Goal: Transaction & Acquisition: Book appointment/travel/reservation

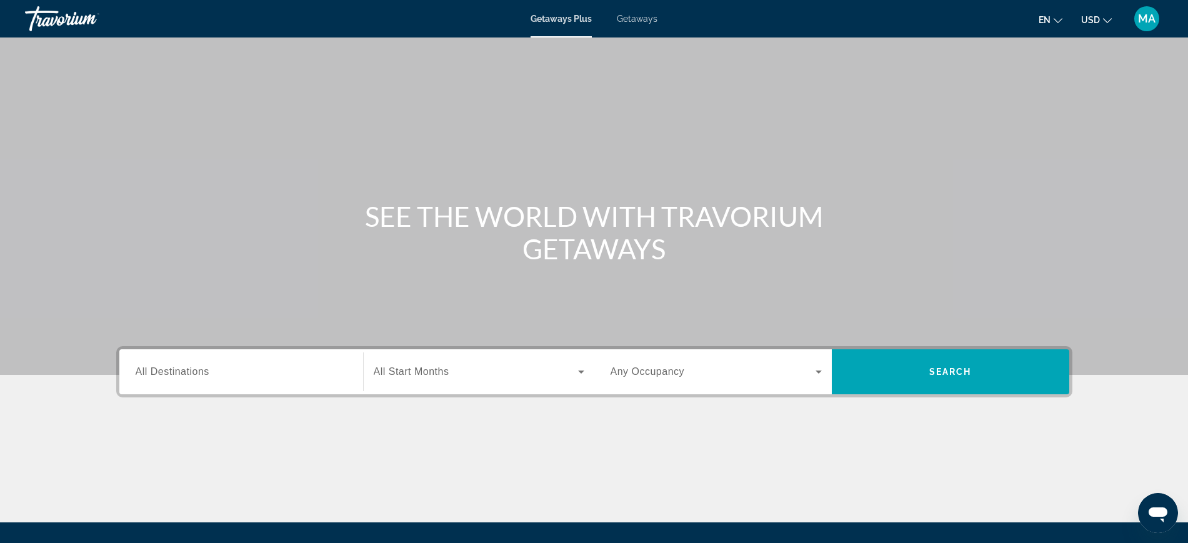
click at [256, 381] on div "Search widget" at bounding box center [241, 372] width 211 height 36
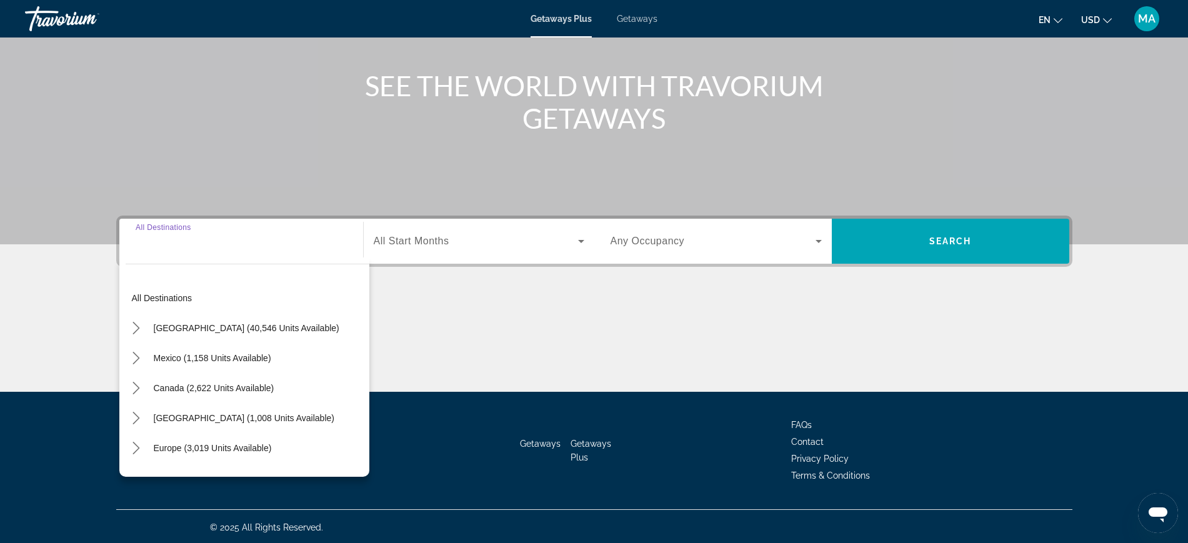
scroll to position [133, 0]
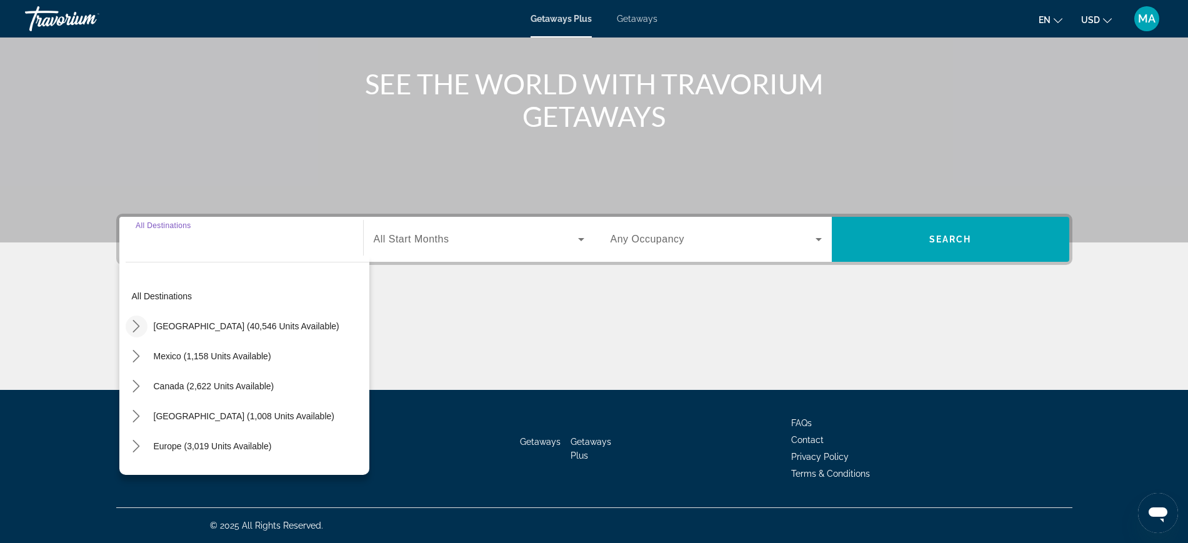
click at [128, 320] on mat-icon "Toggle United States (40,546 units available) submenu" at bounding box center [137, 327] width 22 height 22
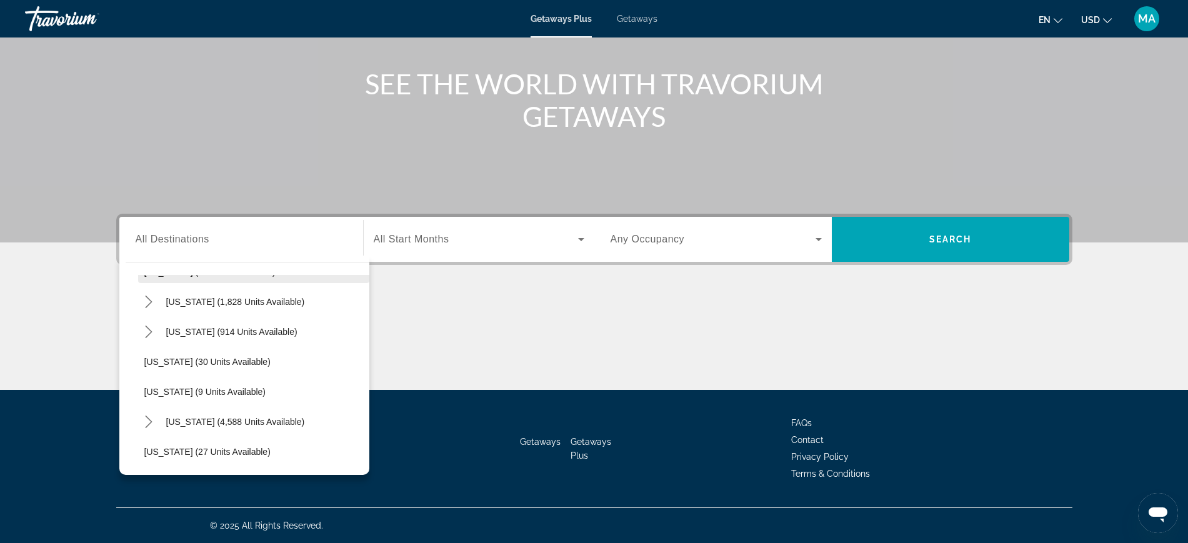
scroll to position [193, 0]
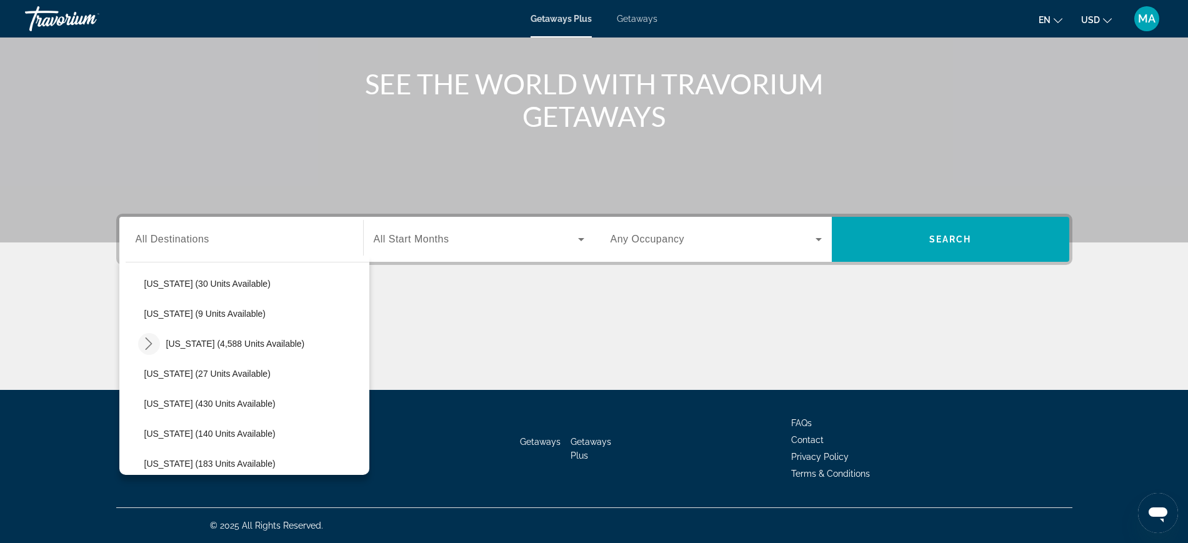
click at [149, 340] on icon "Toggle Florida (4,588 units available) submenu" at bounding box center [149, 344] width 13 height 13
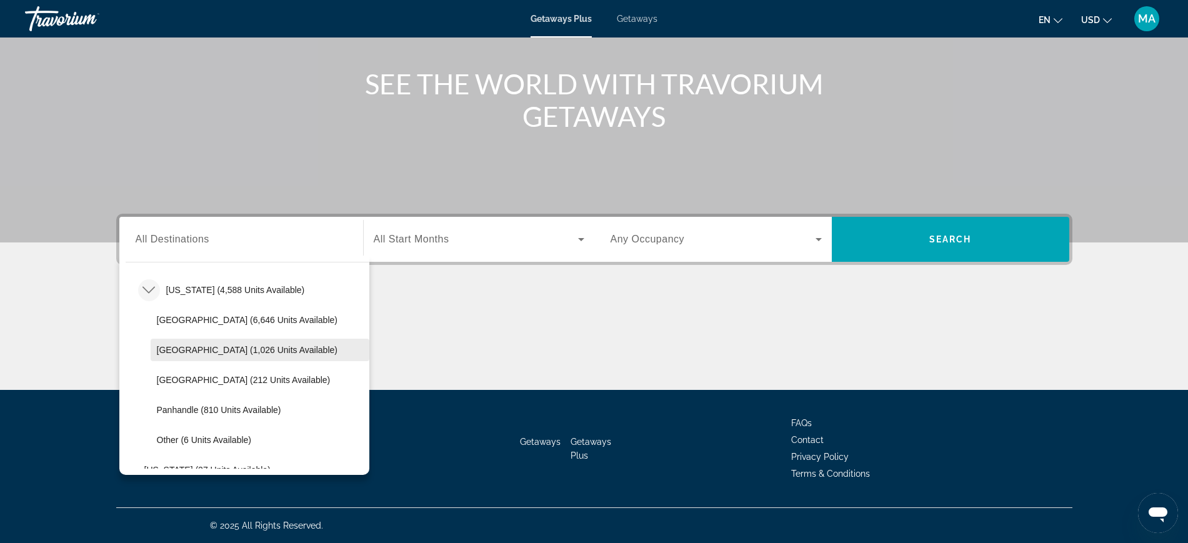
scroll to position [271, 0]
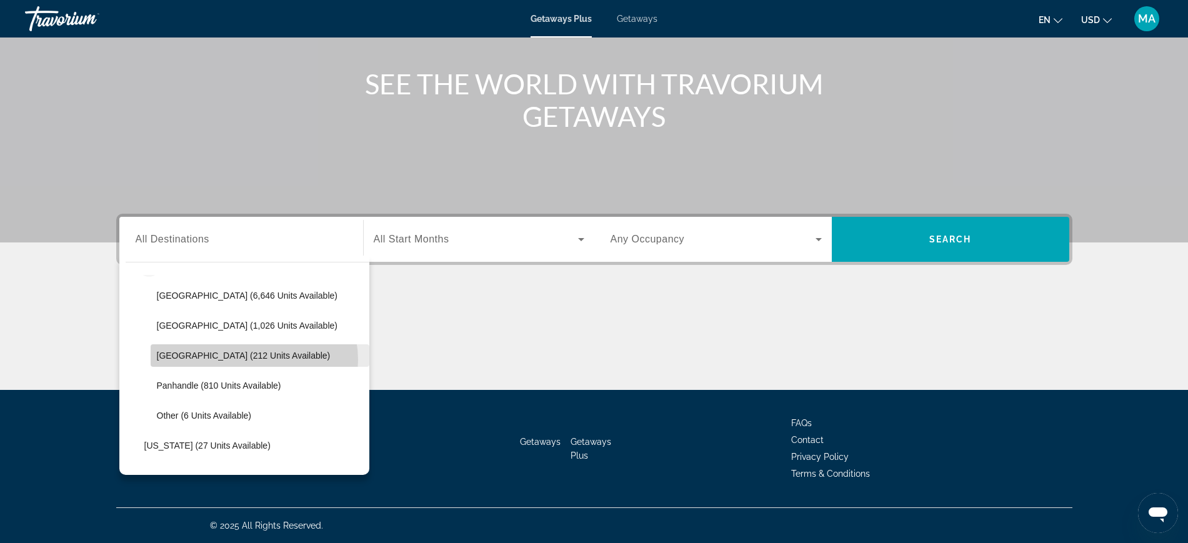
click at [253, 360] on span "[GEOGRAPHIC_DATA] (212 units available)" at bounding box center [244, 356] width 174 height 10
type input "**********"
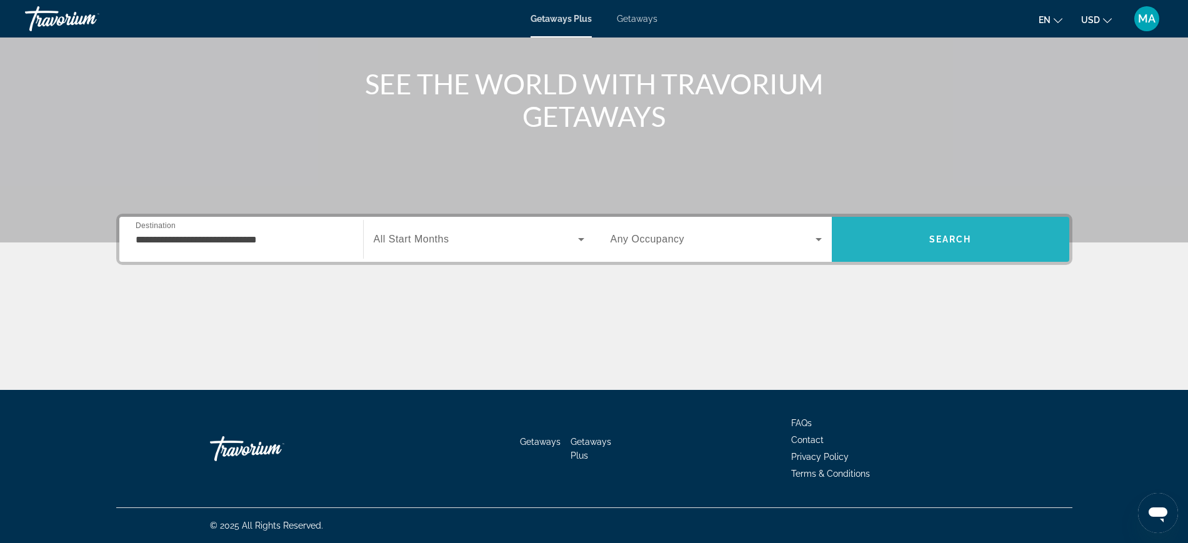
click at [944, 239] on span "Search" at bounding box center [951, 239] width 43 height 10
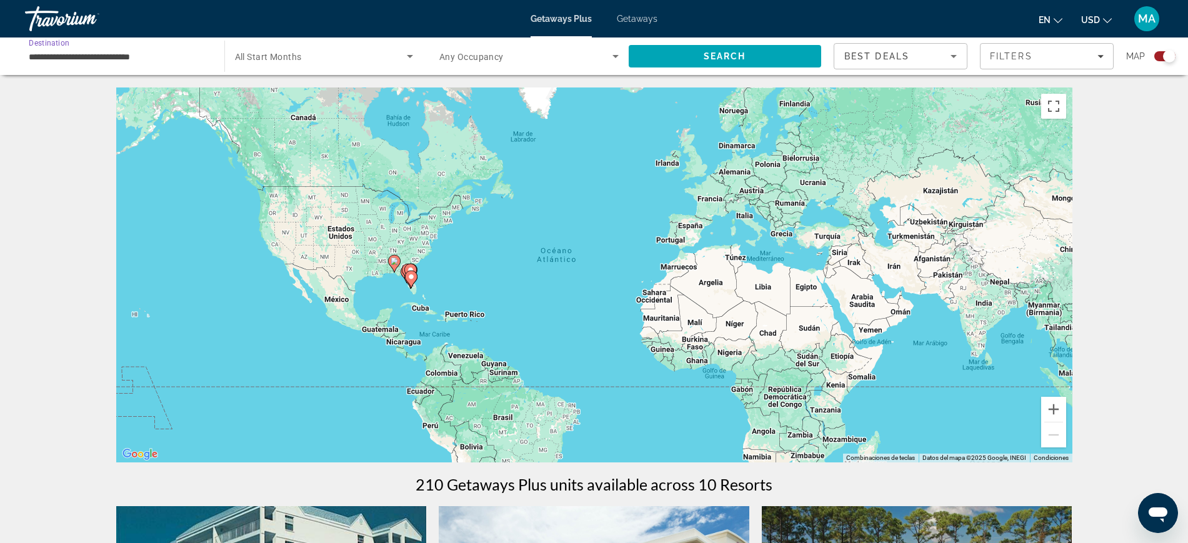
drag, startPoint x: 264, startPoint y: 47, endPoint x: 203, endPoint y: 49, distance: 61.9
click at [203, 49] on input "**********" at bounding box center [118, 56] width 179 height 15
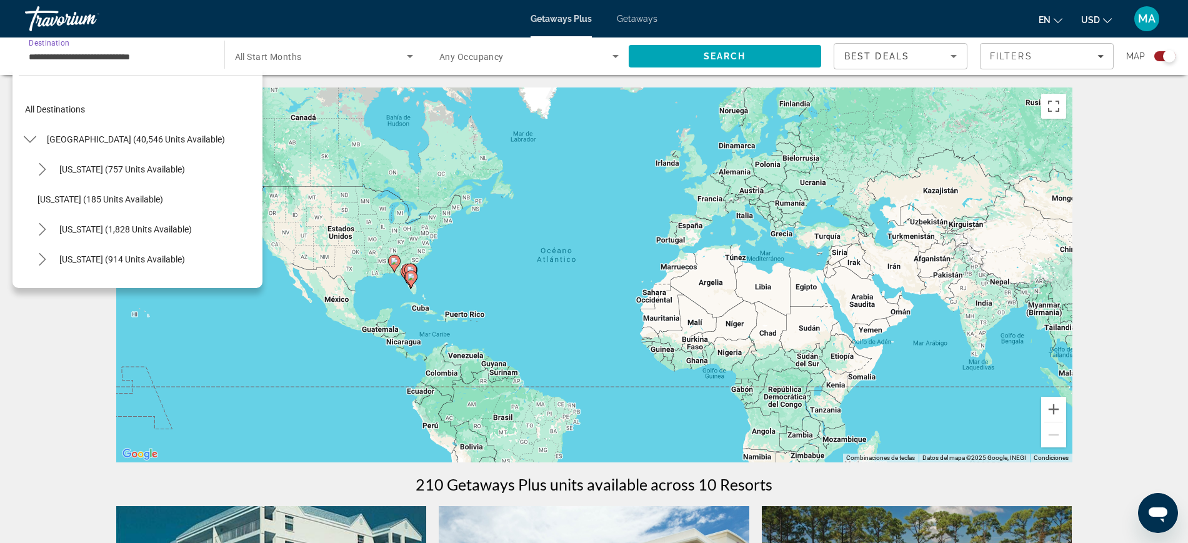
scroll to position [254, 0]
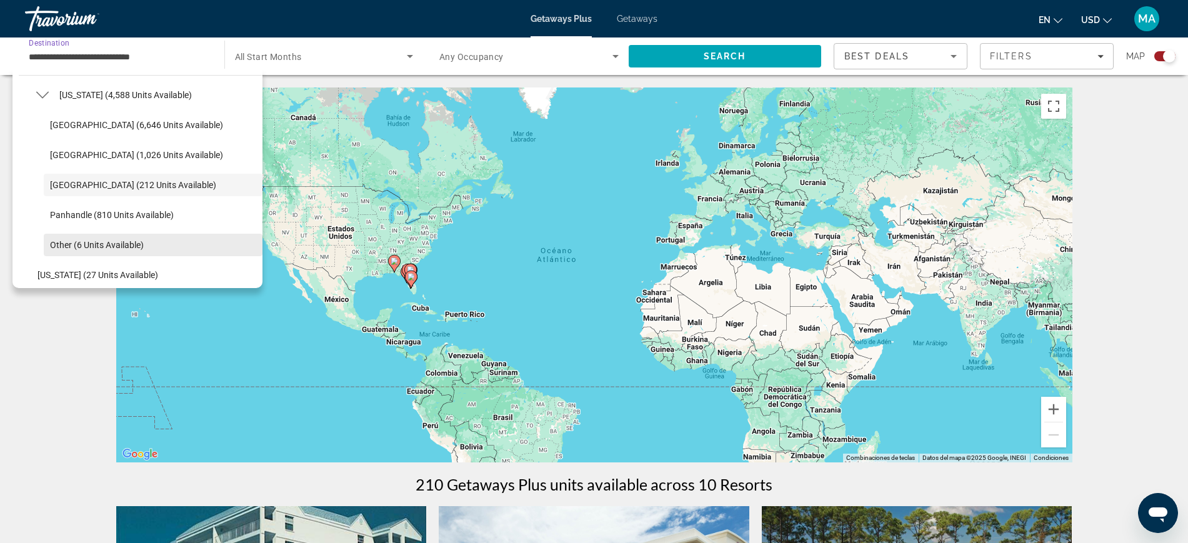
click at [157, 239] on span "Select destination: Other (6 units available)" at bounding box center [153, 245] width 219 height 30
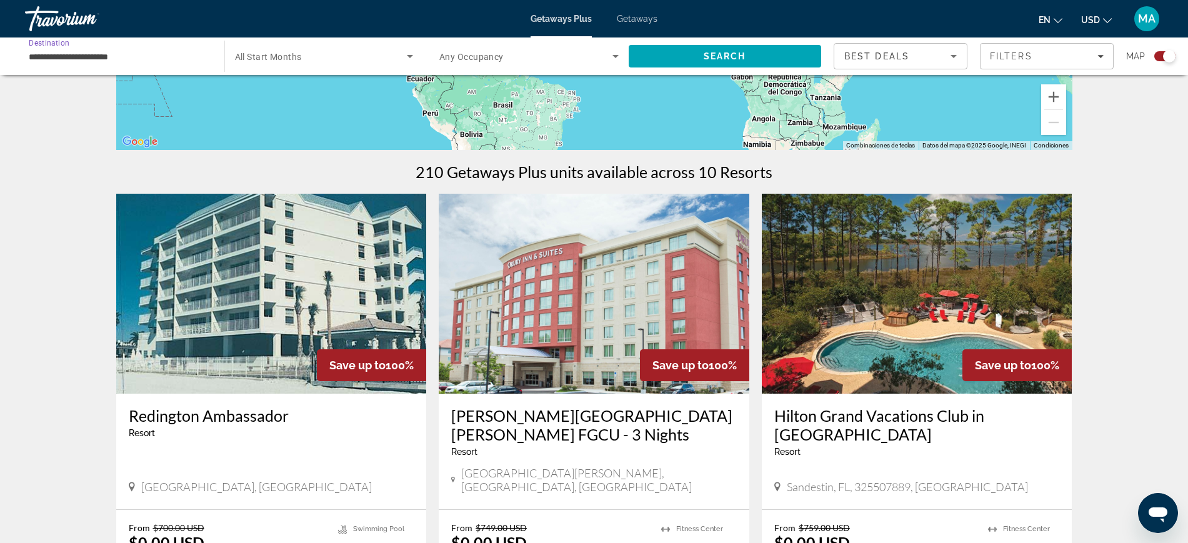
scroll to position [0, 0]
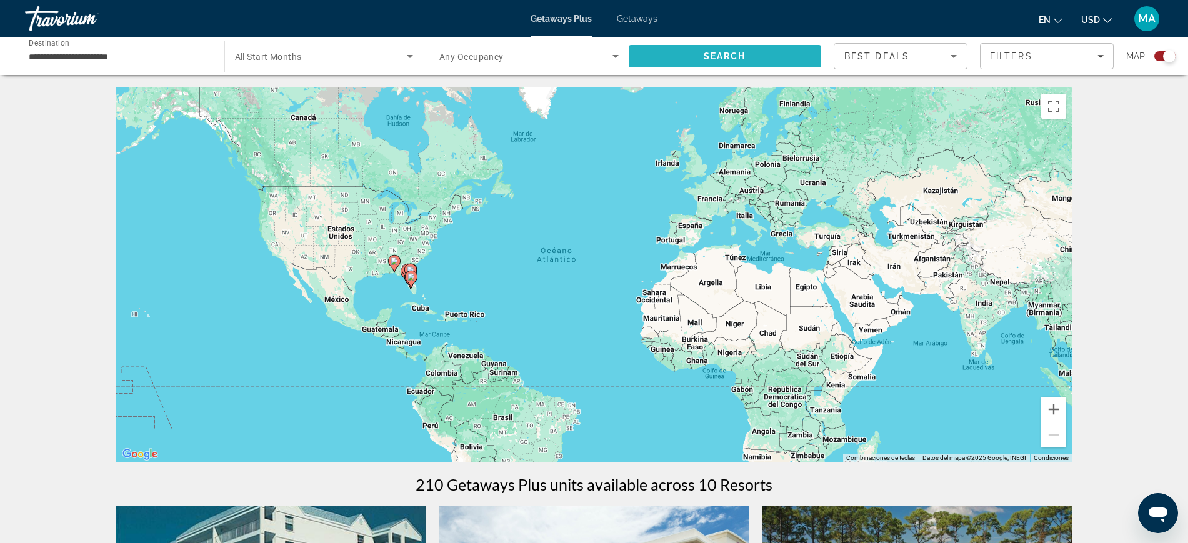
click at [790, 49] on span "Search" at bounding box center [725, 56] width 193 height 30
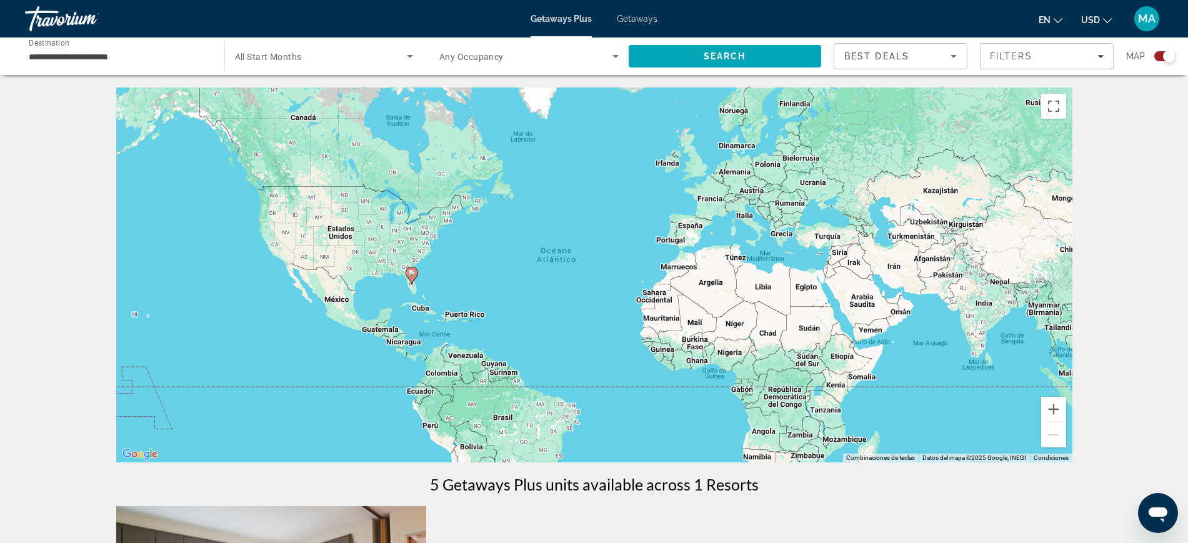
click at [149, 73] on div "**********" at bounding box center [118, 57] width 179 height 36
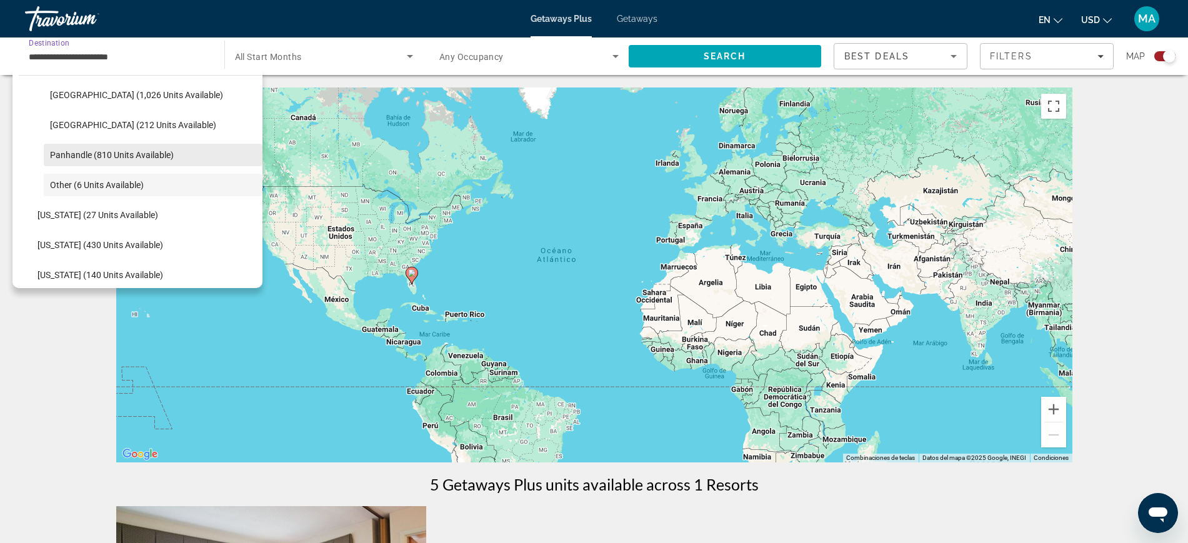
scroll to position [236, 0]
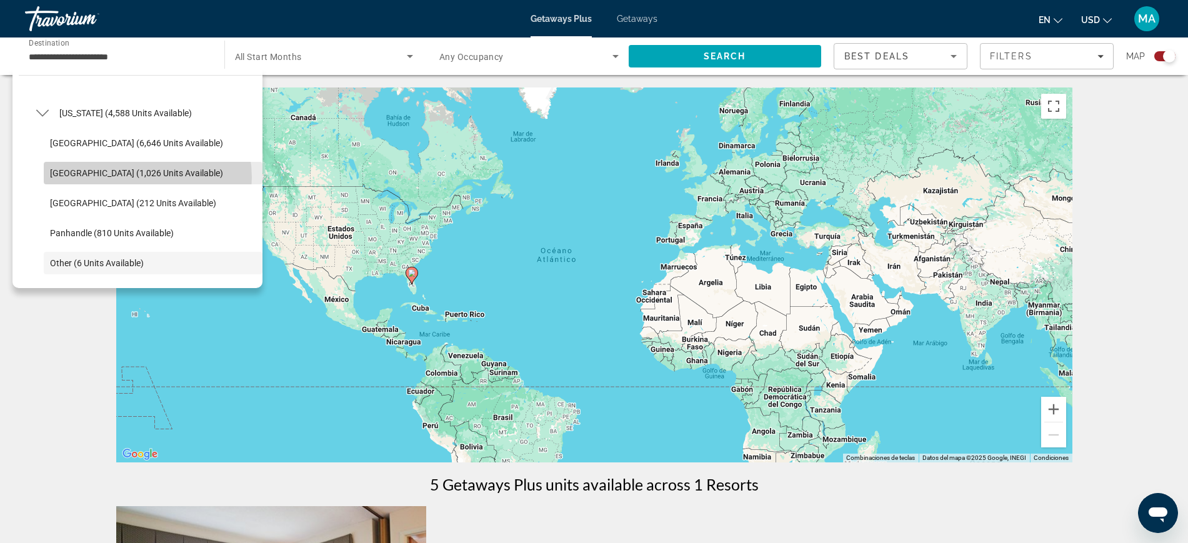
click at [136, 178] on span "[GEOGRAPHIC_DATA] (1,026 units available)" at bounding box center [136, 173] width 173 height 10
type input "**********"
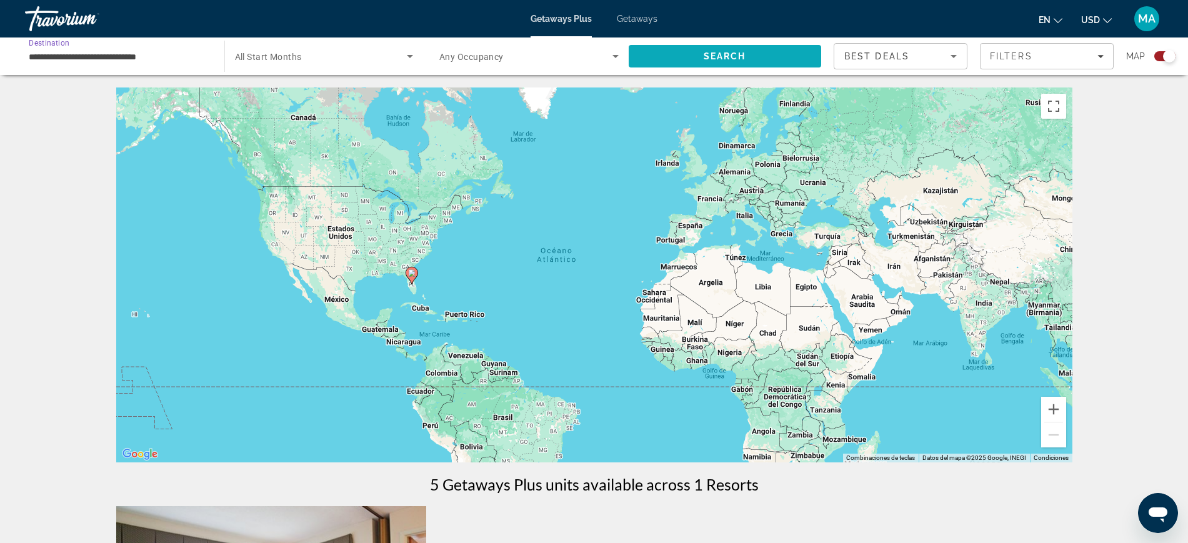
click at [711, 57] on span "Search" at bounding box center [725, 56] width 43 height 10
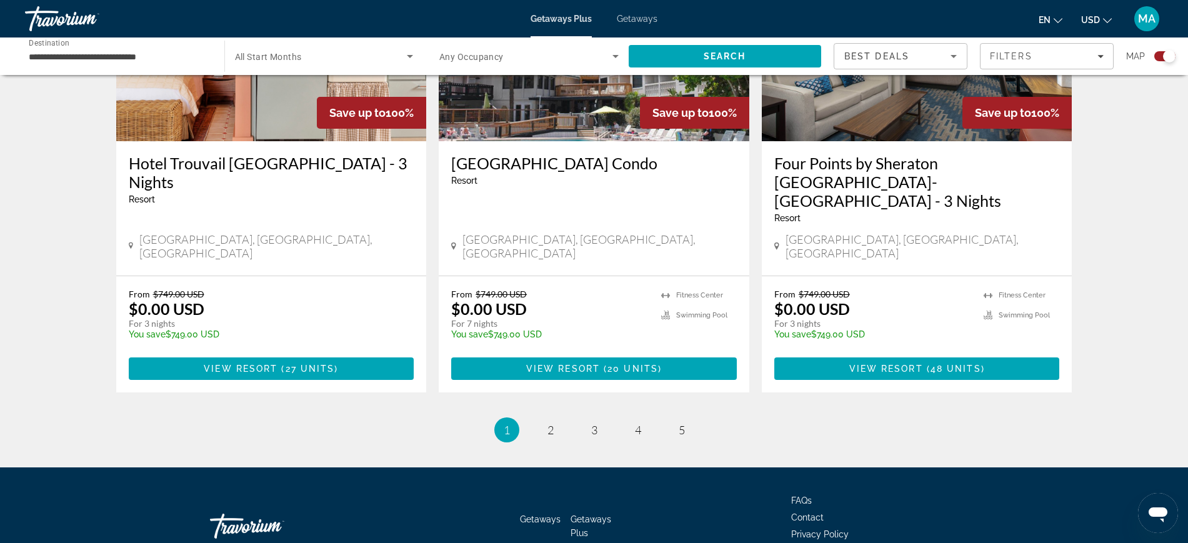
scroll to position [1904, 0]
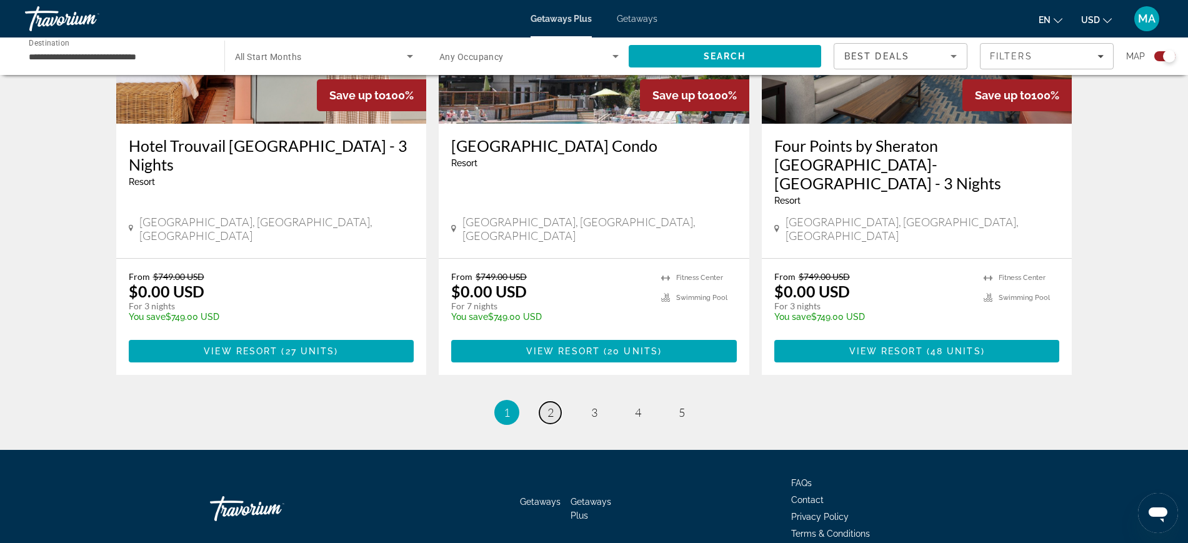
click at [546, 402] on link "page 2" at bounding box center [551, 413] width 22 height 22
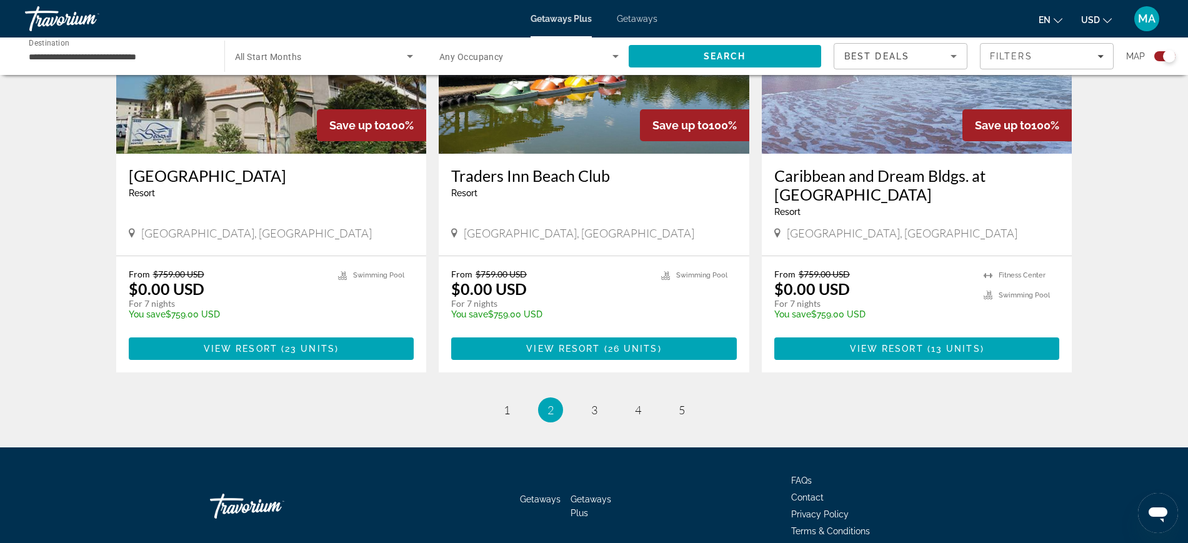
scroll to position [1923, 0]
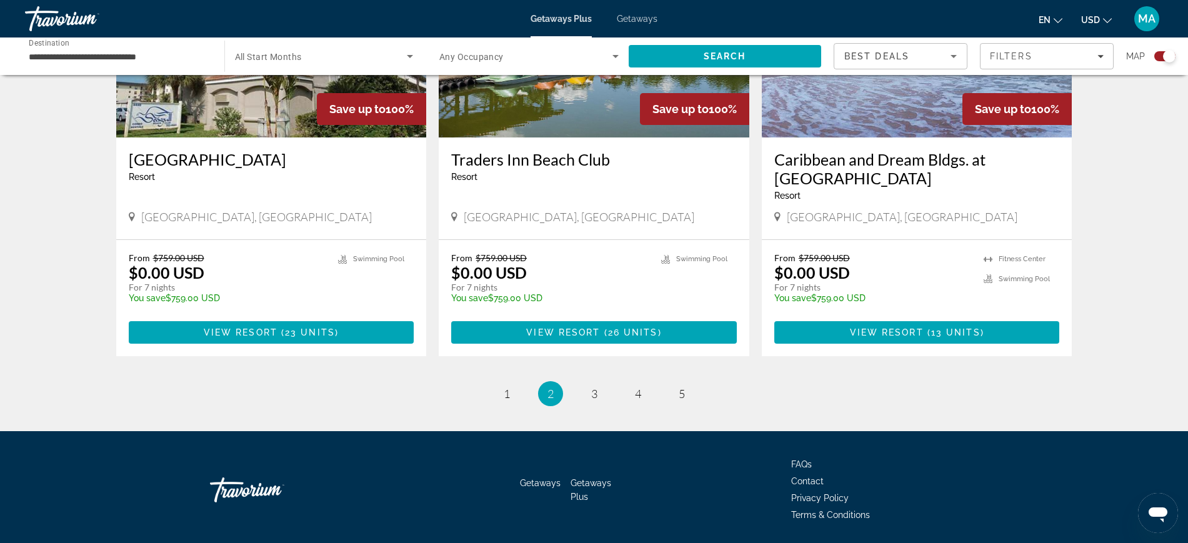
click at [607, 381] on ul "2 / 5 page 1 You're on page 2 page 3 page 4 page 5" at bounding box center [594, 393] width 957 height 25
click at [593, 387] on span "3" at bounding box center [594, 394] width 6 height 14
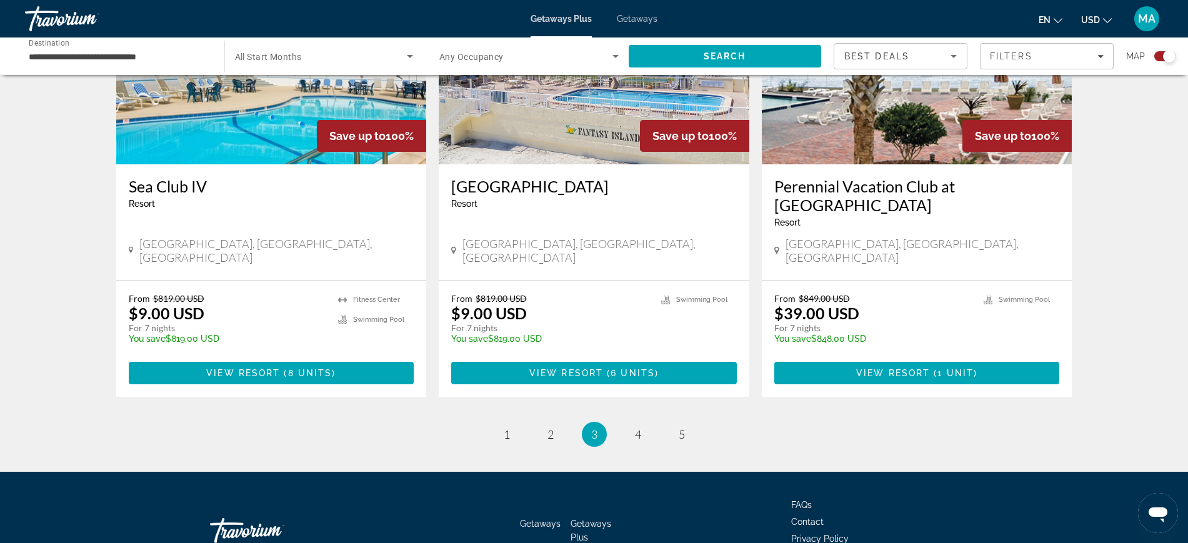
scroll to position [1904, 0]
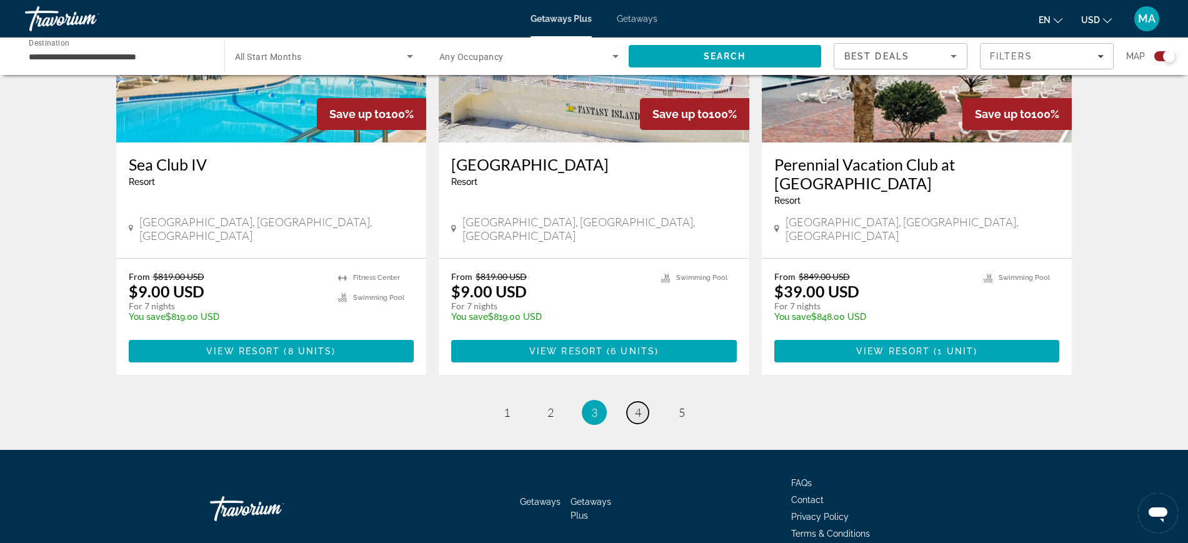
click at [641, 402] on link "page 4" at bounding box center [638, 413] width 22 height 22
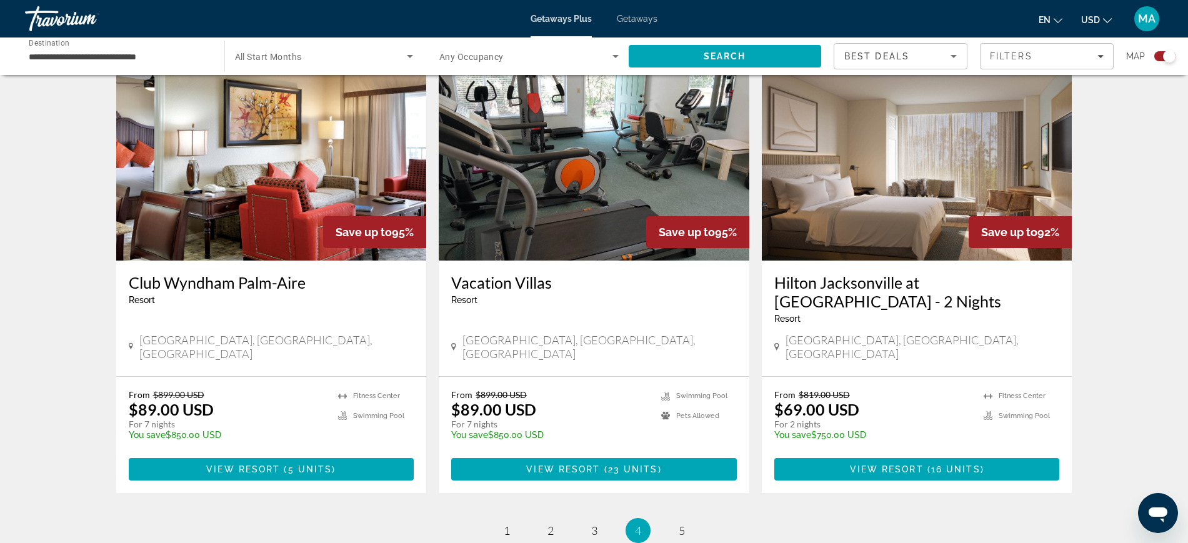
scroll to position [1797, 0]
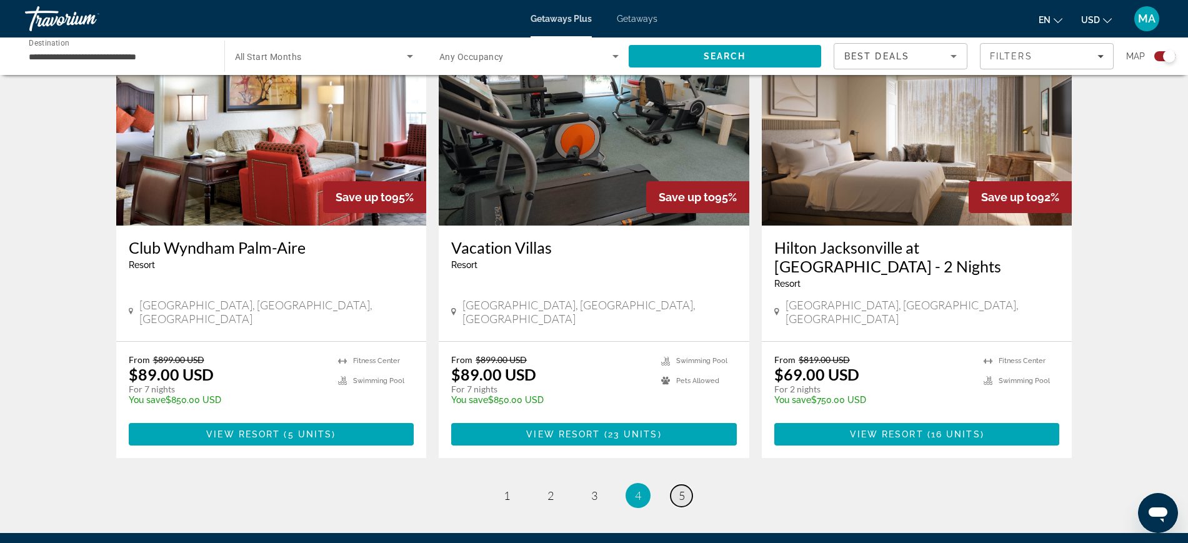
click at [681, 489] on span "5" at bounding box center [682, 496] width 6 height 14
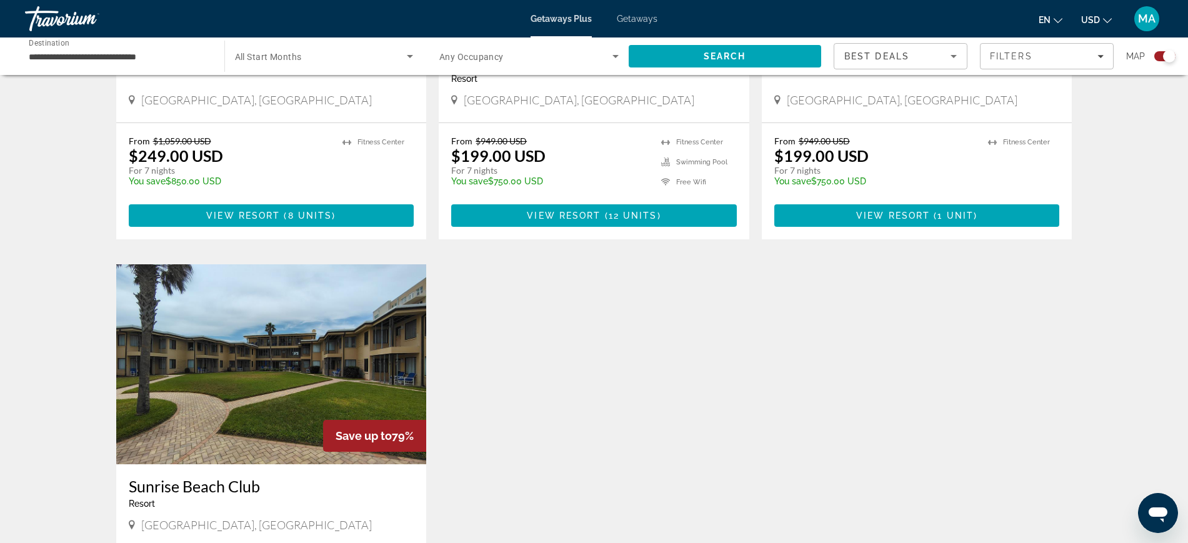
scroll to position [1719, 0]
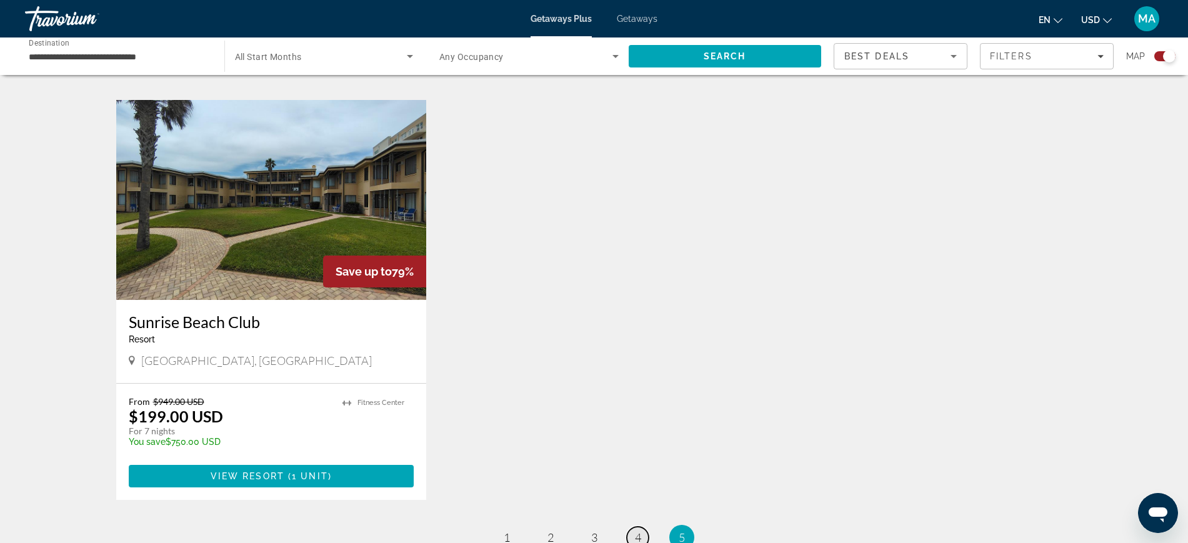
click at [641, 527] on link "page 4" at bounding box center [638, 538] width 22 height 22
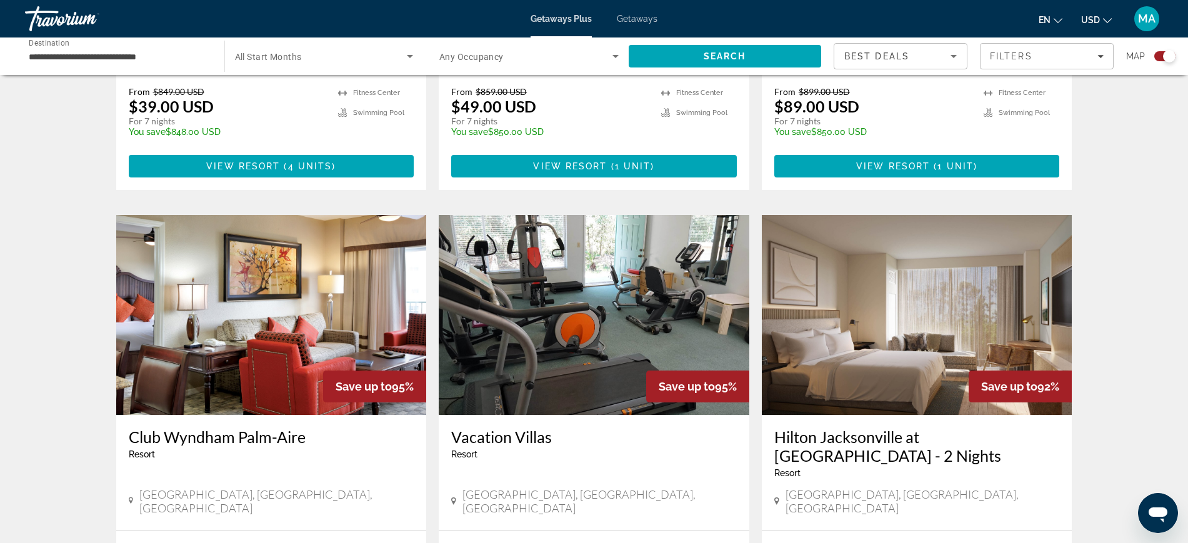
scroll to position [1719, 0]
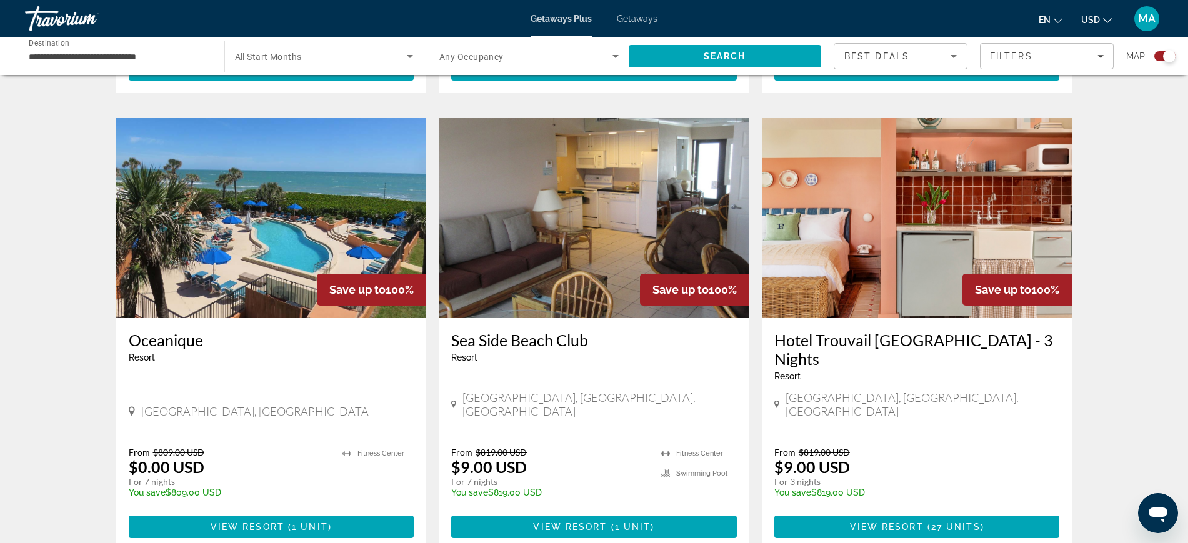
scroll to position [860, 0]
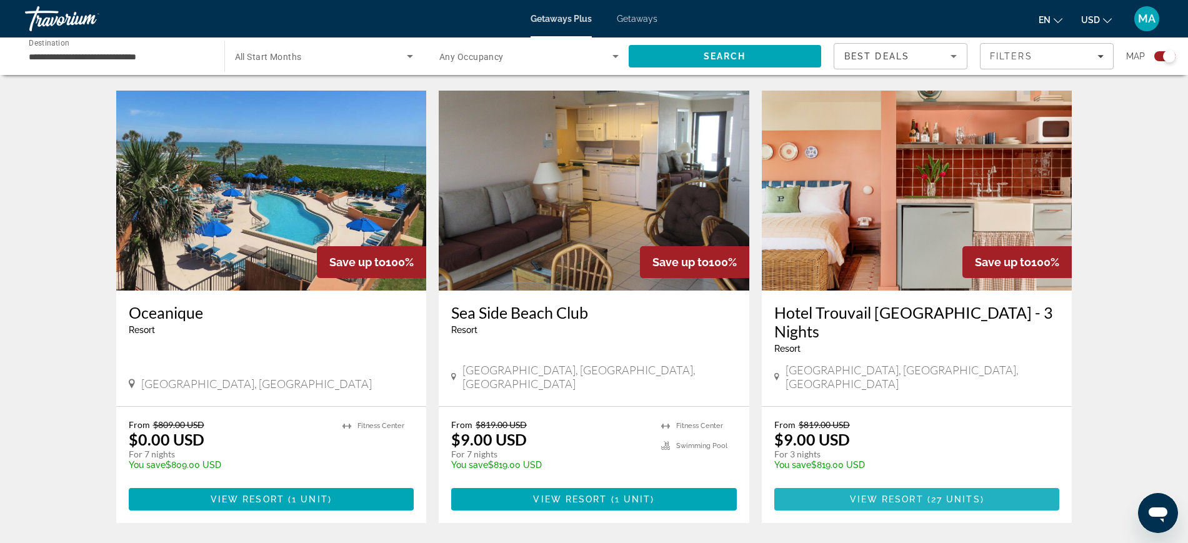
click at [896, 495] on span "View Resort" at bounding box center [887, 500] width 74 height 10
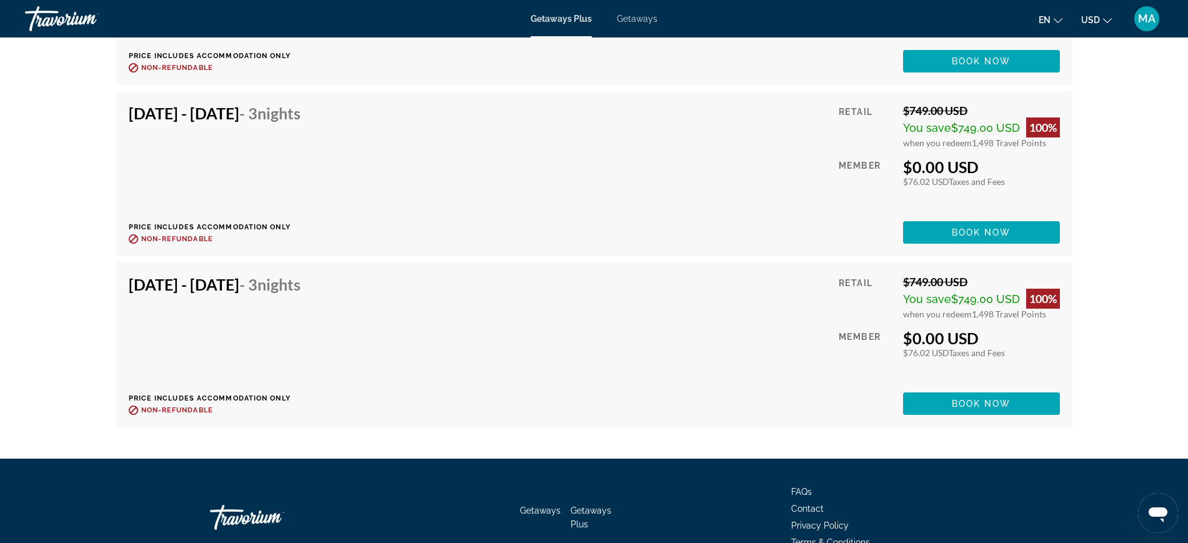
scroll to position [3803, 0]
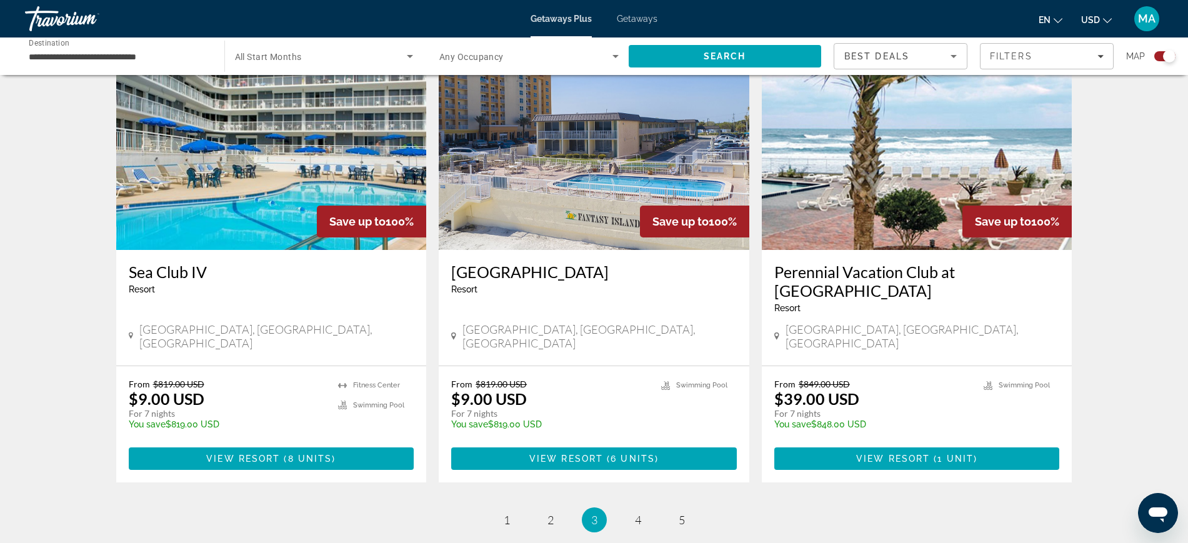
scroll to position [1797, 0]
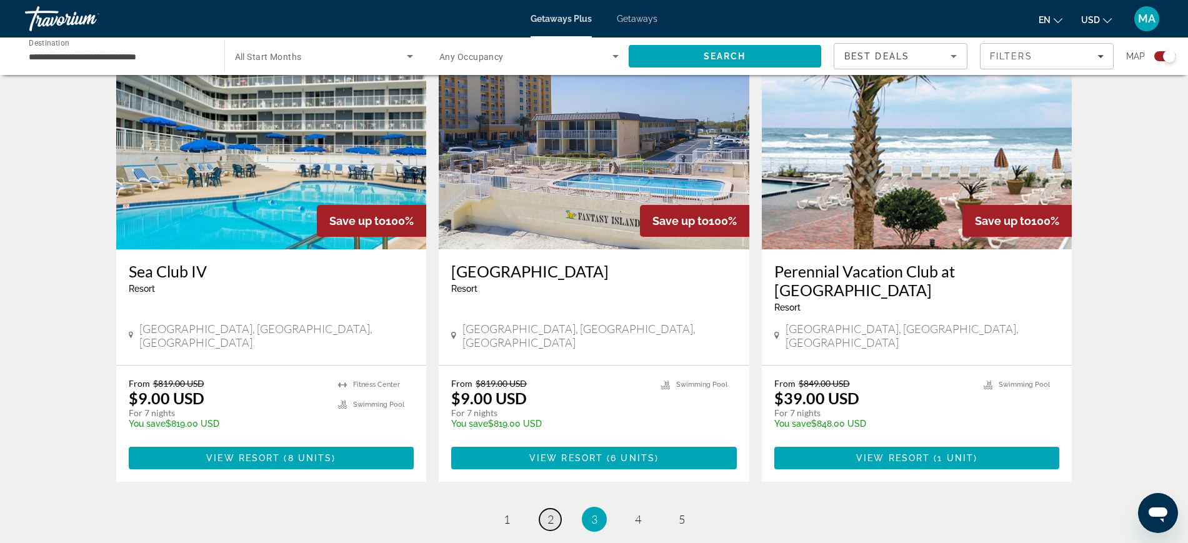
click at [555, 509] on link "page 2" at bounding box center [551, 520] width 22 height 22
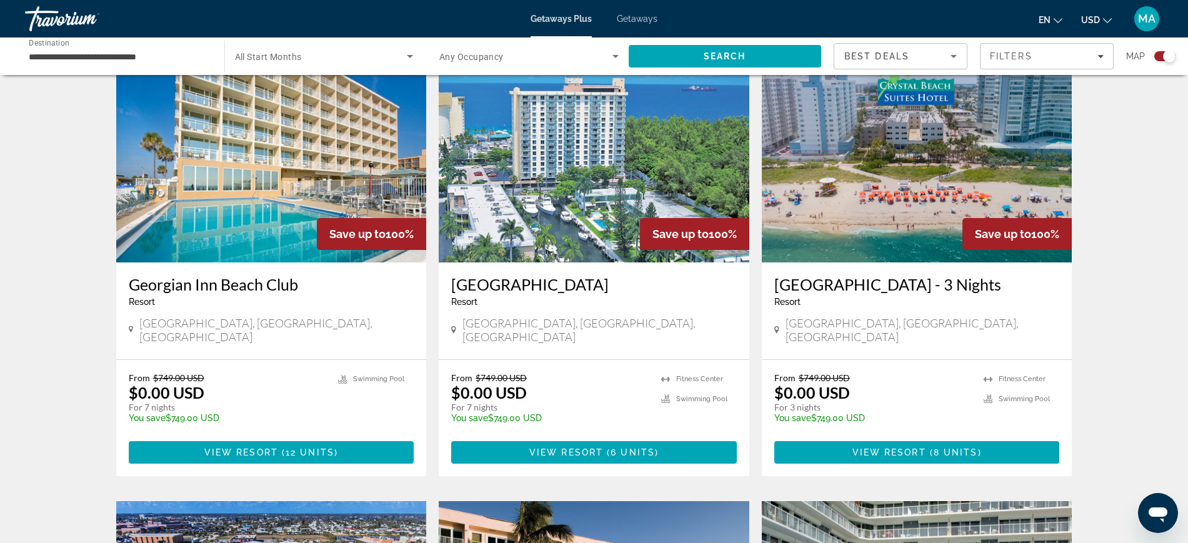
scroll to position [469, 0]
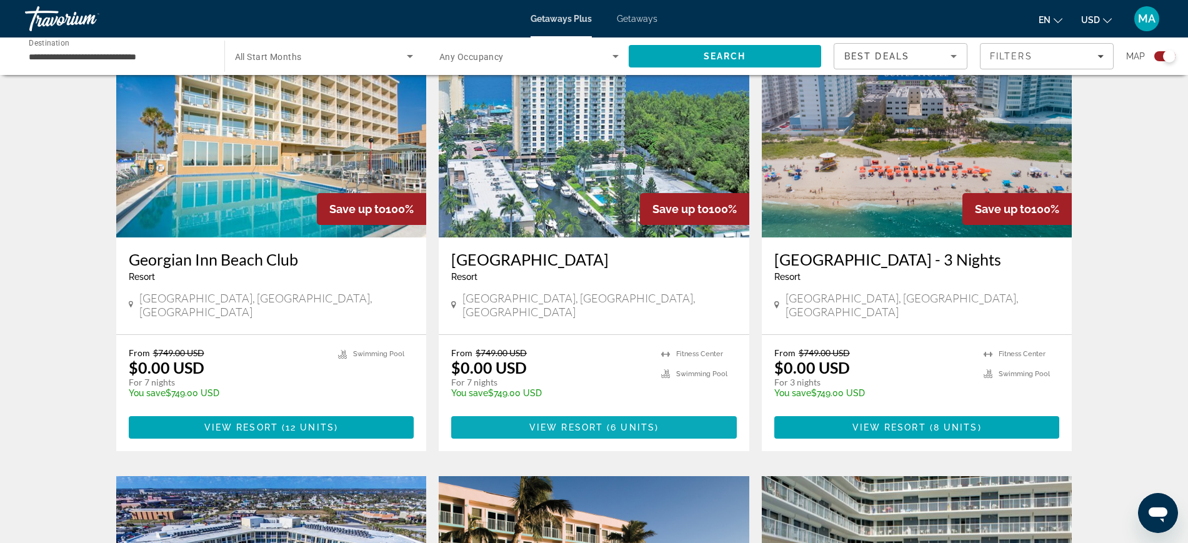
click at [593, 433] on span "View Resort" at bounding box center [567, 428] width 74 height 10
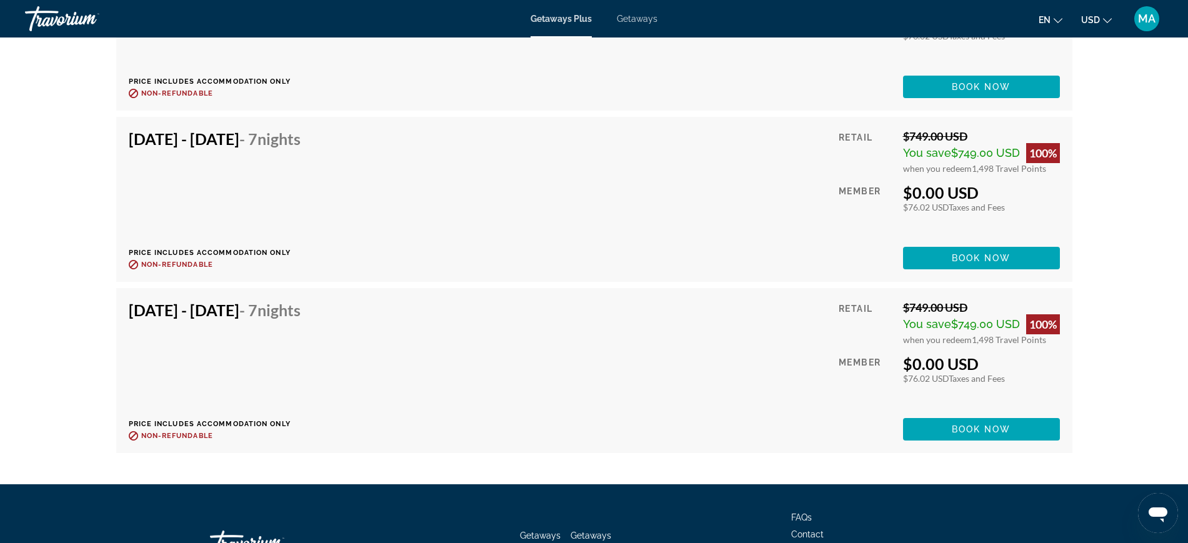
scroll to position [2962, 0]
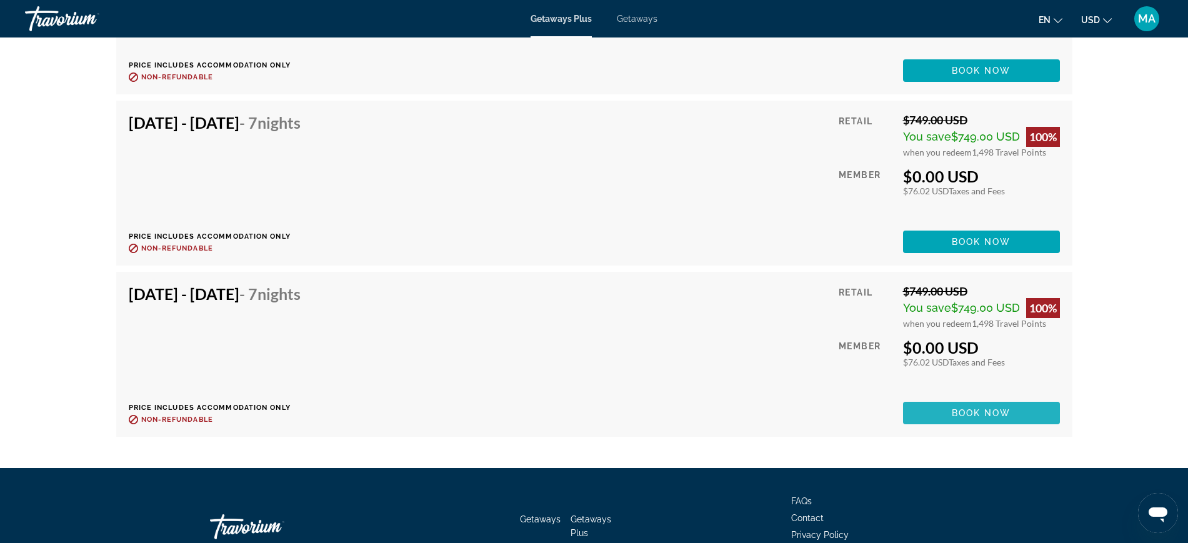
click at [998, 421] on span "Main content" at bounding box center [981, 413] width 157 height 30
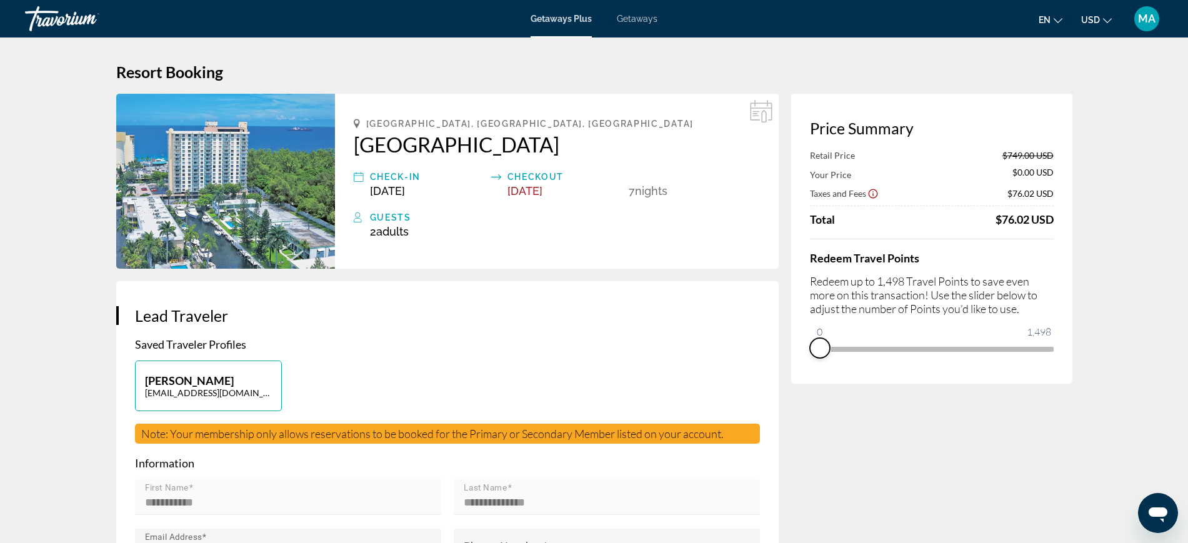
drag, startPoint x: 1041, startPoint y: 359, endPoint x: 805, endPoint y: 378, distance: 236.4
click at [805, 378] on div "Price Summary Retail Price $749.00 USD Your Price $0.00 USD Taxes and Fees $76.…" at bounding box center [931, 239] width 281 height 290
drag, startPoint x: 837, startPoint y: 333, endPoint x: 1102, endPoint y: 351, distance: 265.0
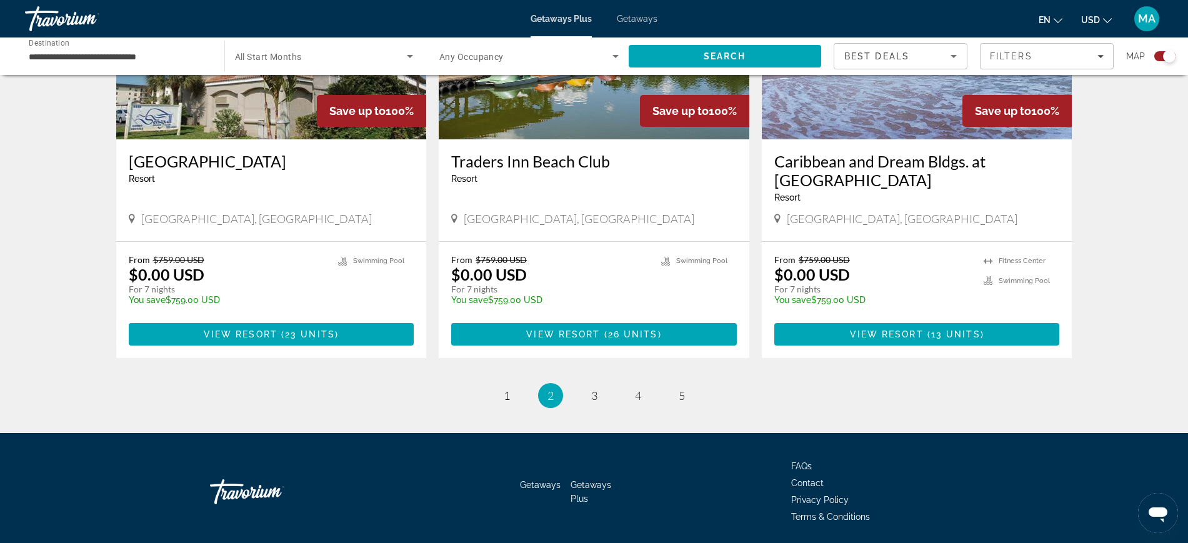
scroll to position [1923, 0]
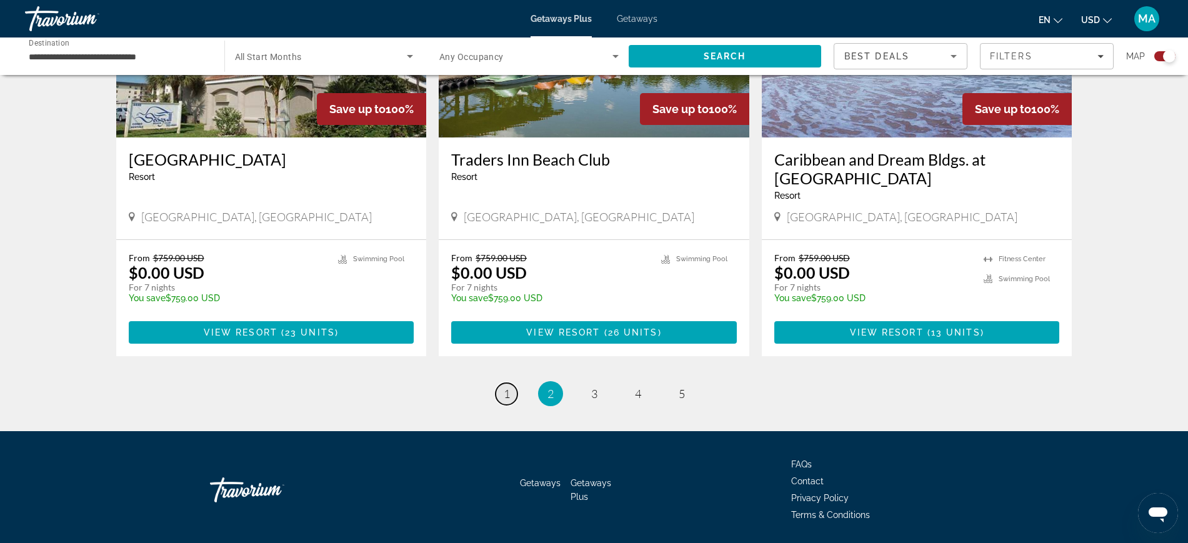
click at [513, 383] on link "page 1" at bounding box center [507, 394] width 22 height 22
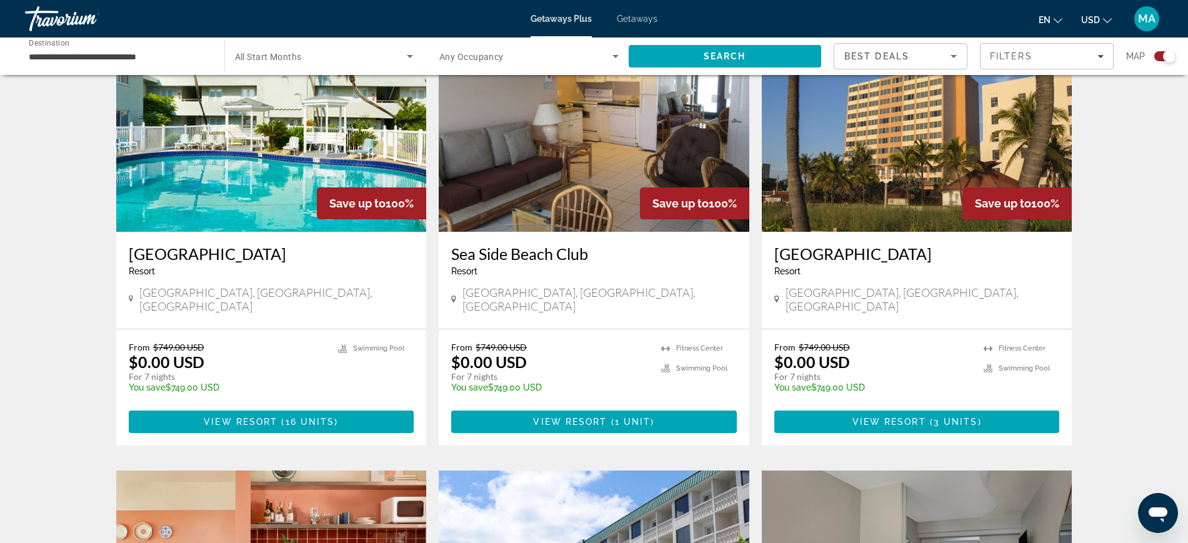
scroll to position [967, 0]
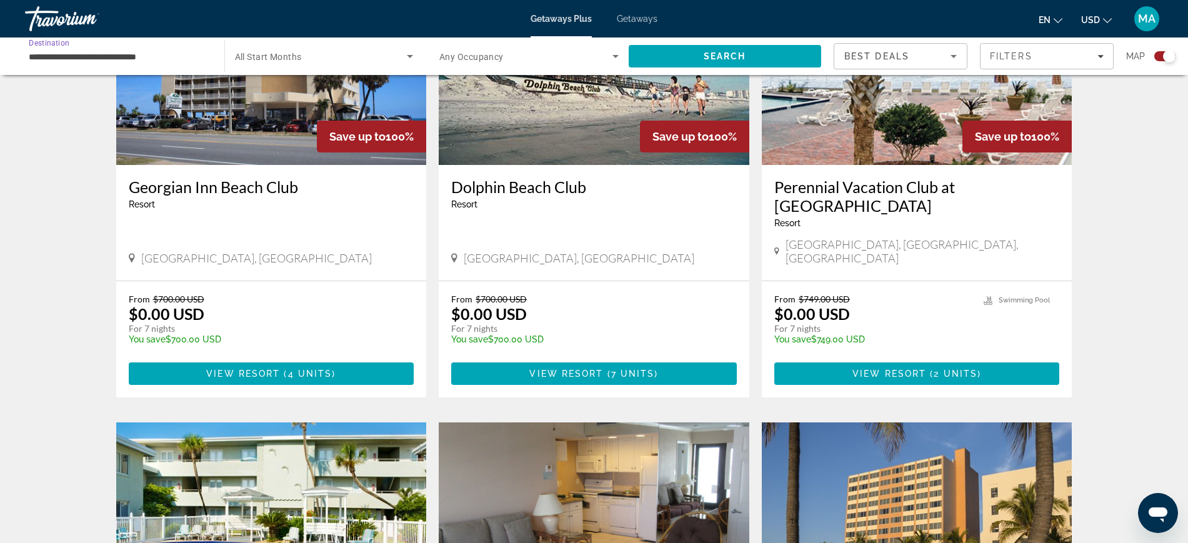
click at [174, 63] on input "**********" at bounding box center [118, 56] width 179 height 15
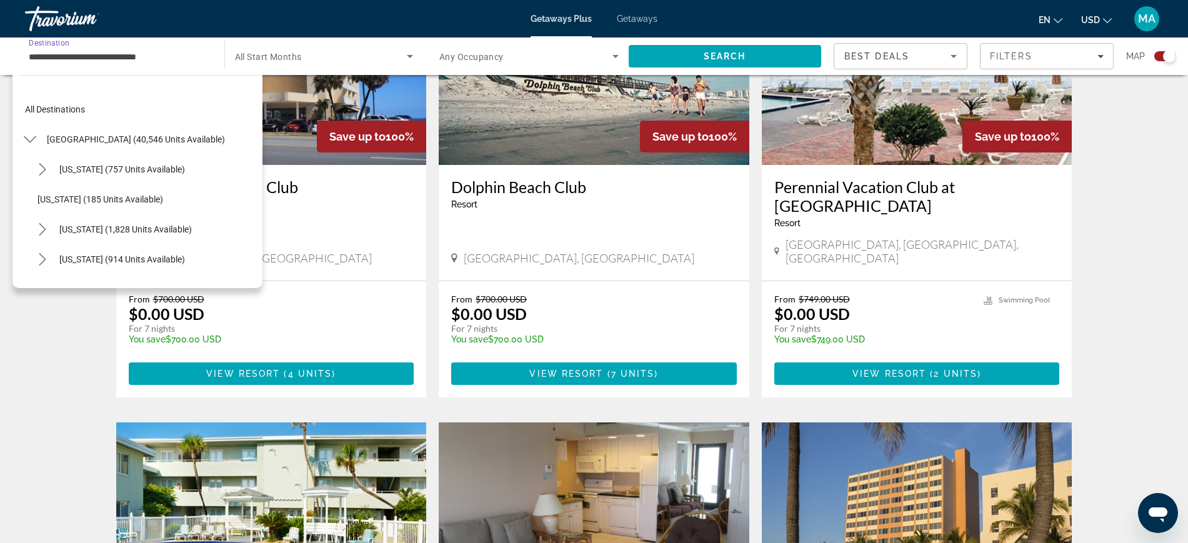
scroll to position [224, 0]
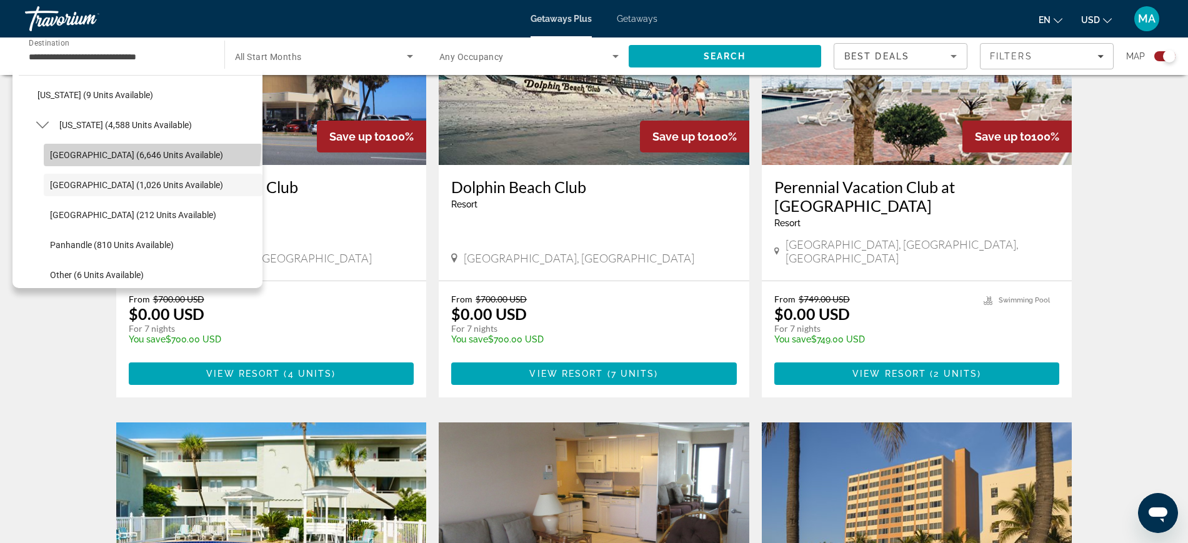
click at [152, 148] on span "Select destination: Orlando & Disney Area (6,646 units available)" at bounding box center [153, 155] width 219 height 30
type input "**********"
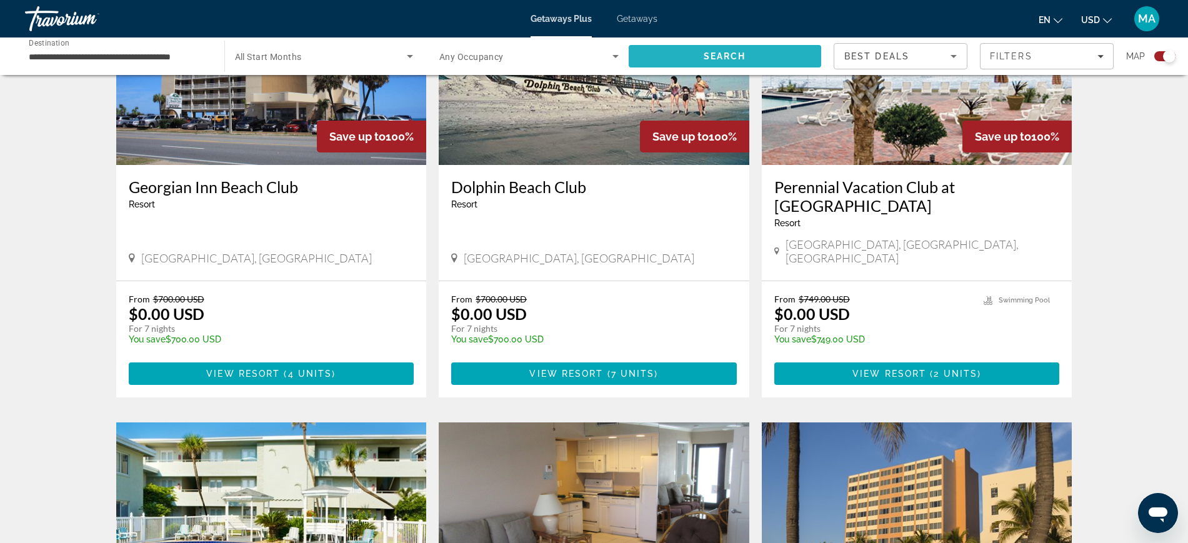
click at [710, 53] on span "Search" at bounding box center [725, 56] width 43 height 10
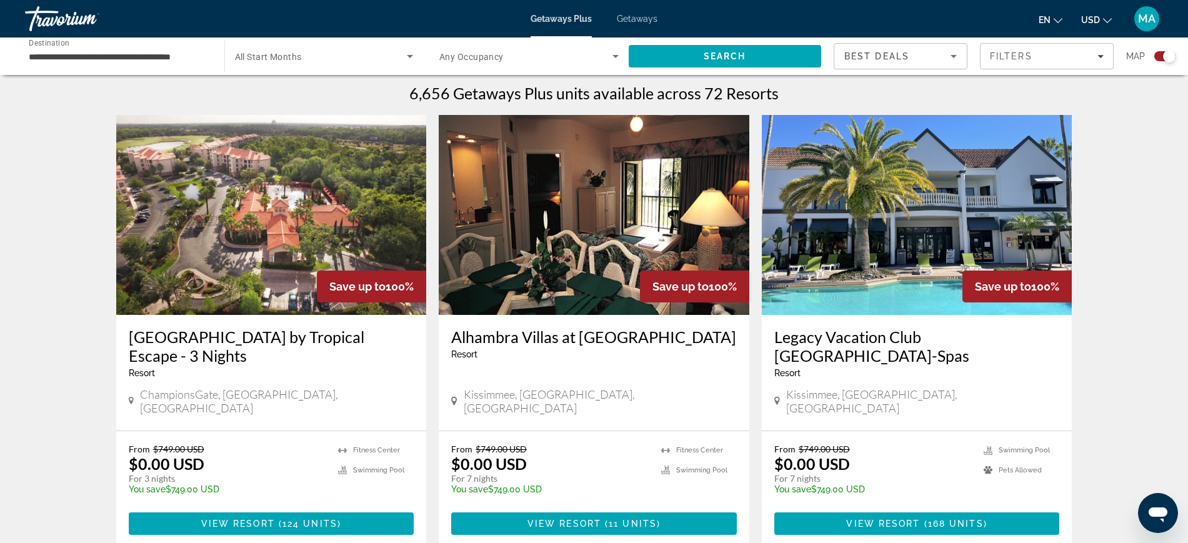
scroll to position [391, 0]
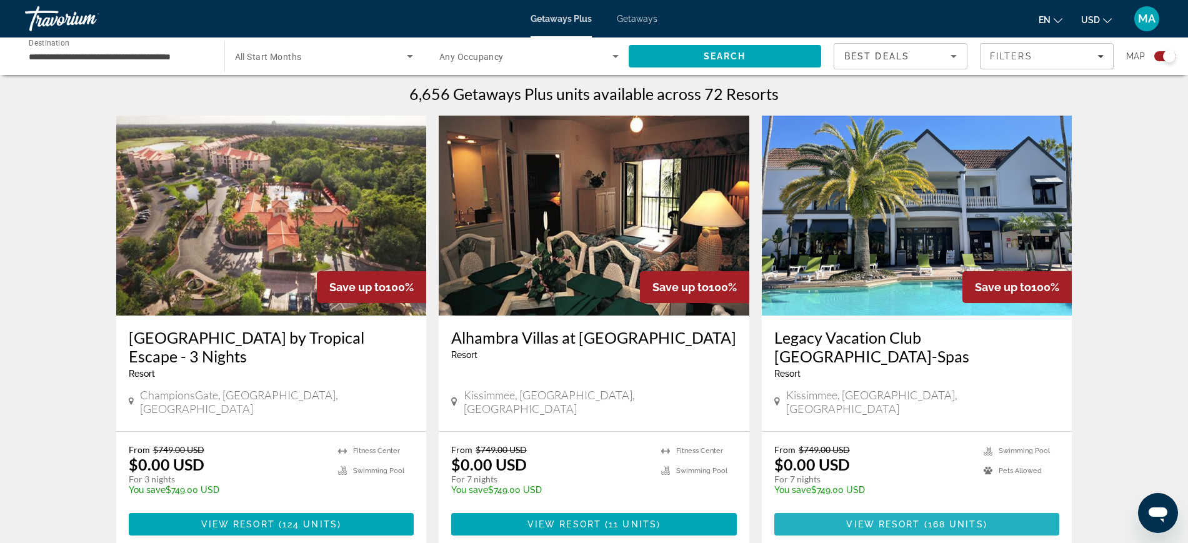
click at [885, 520] on span "View Resort" at bounding box center [883, 525] width 74 height 10
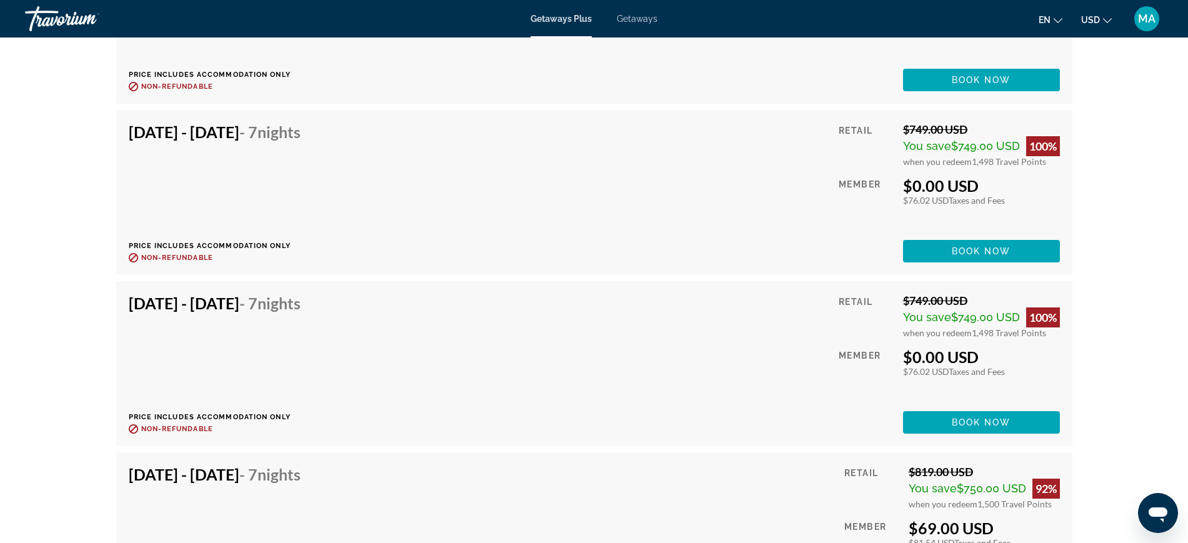
scroll to position [5206, 0]
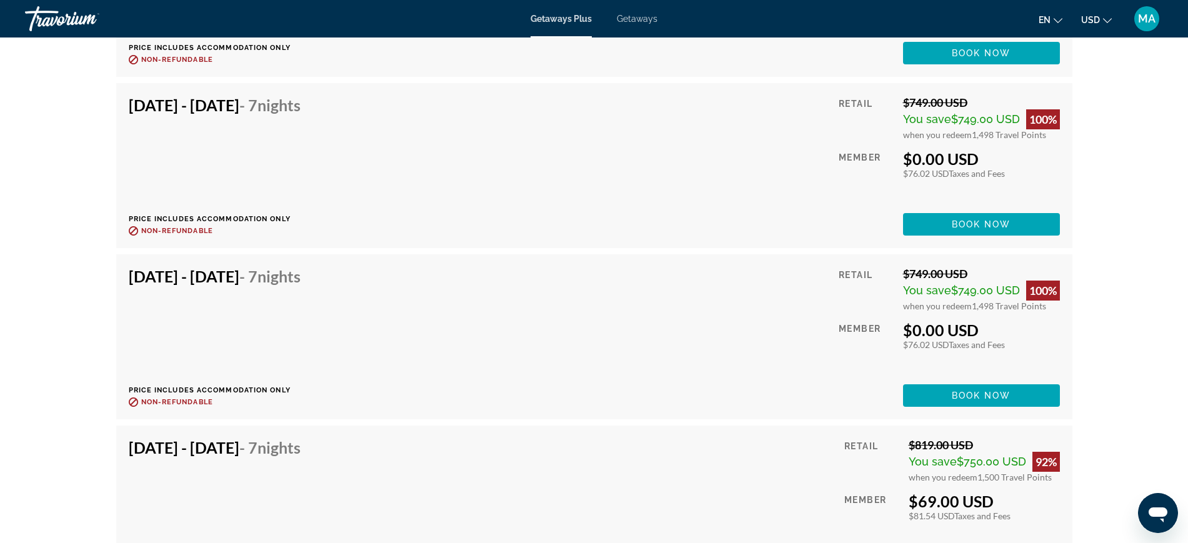
click at [500, 357] on div "[DATE] - [DATE] - 7 Nights Price includes accommodation only Refundable until :…" at bounding box center [595, 337] width 932 height 140
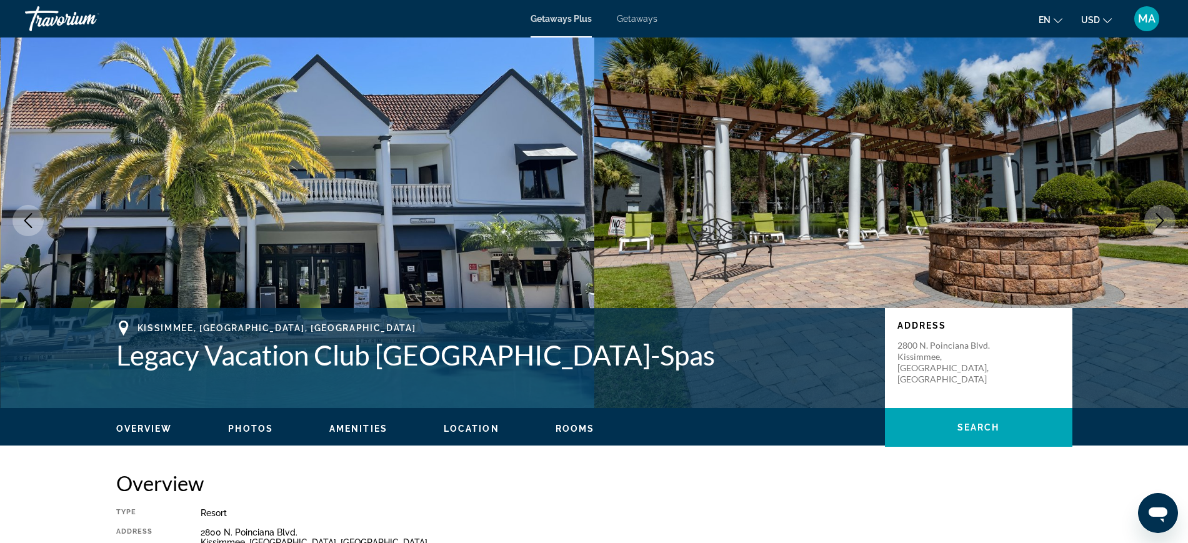
scroll to position [0, 0]
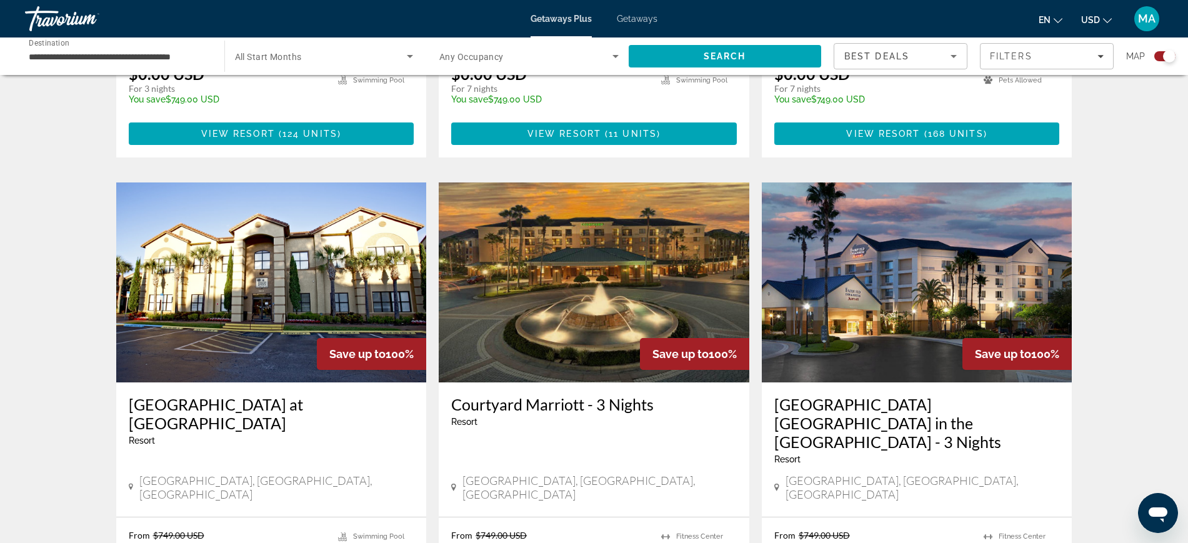
scroll to position [860, 0]
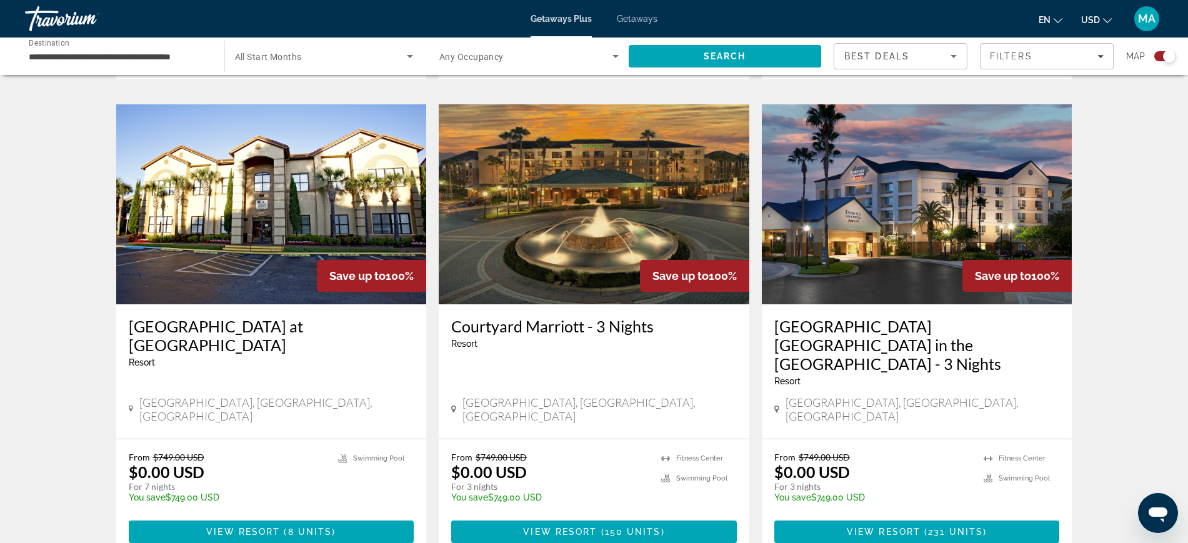
click at [917, 207] on img "Main content" at bounding box center [917, 204] width 311 height 200
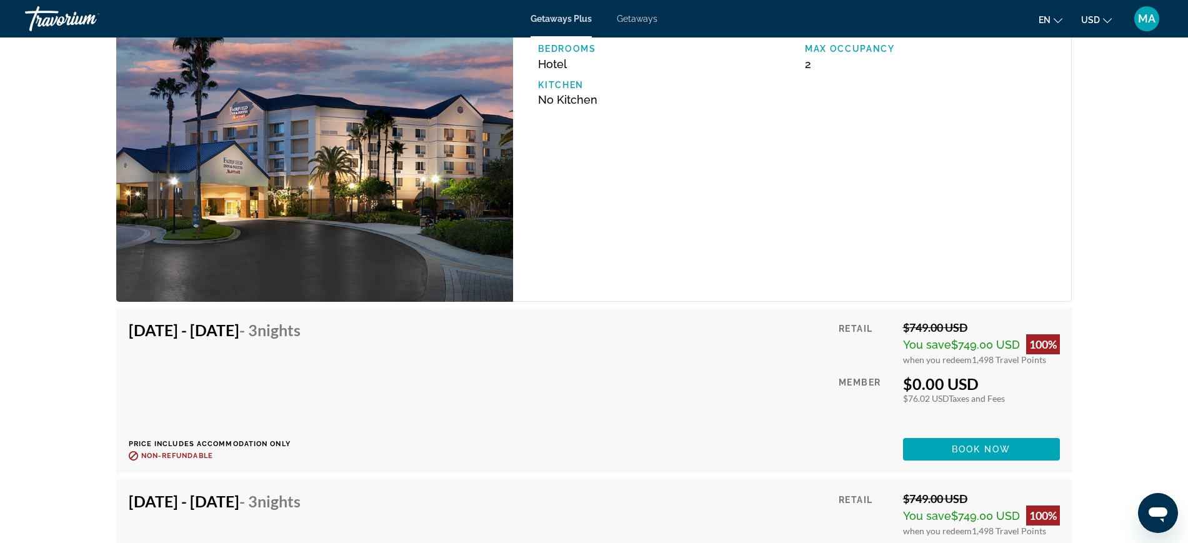
scroll to position [1452, 0]
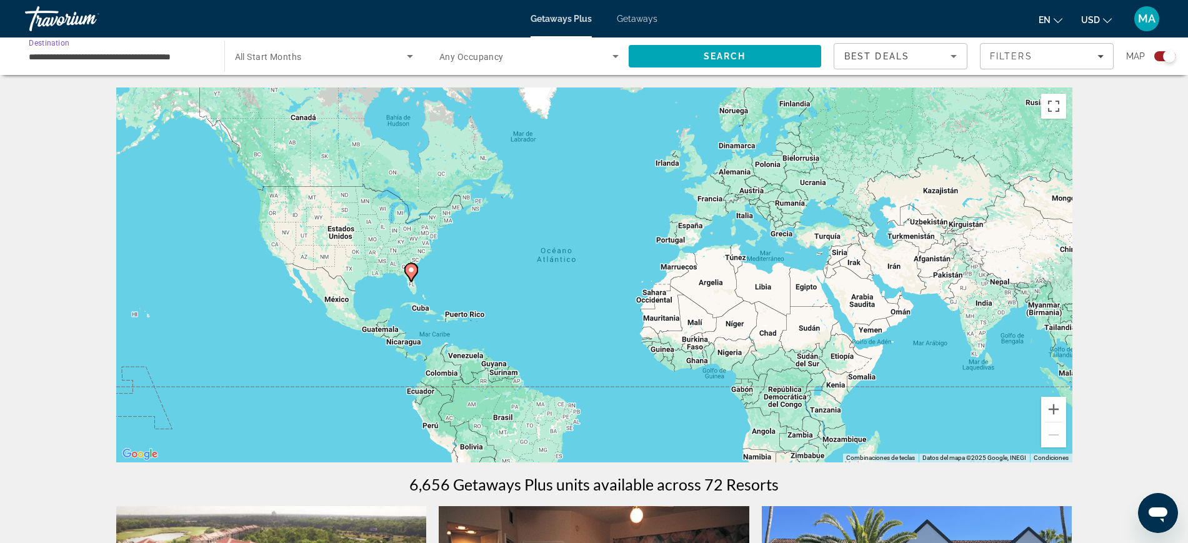
click at [121, 55] on input "**********" at bounding box center [118, 56] width 179 height 15
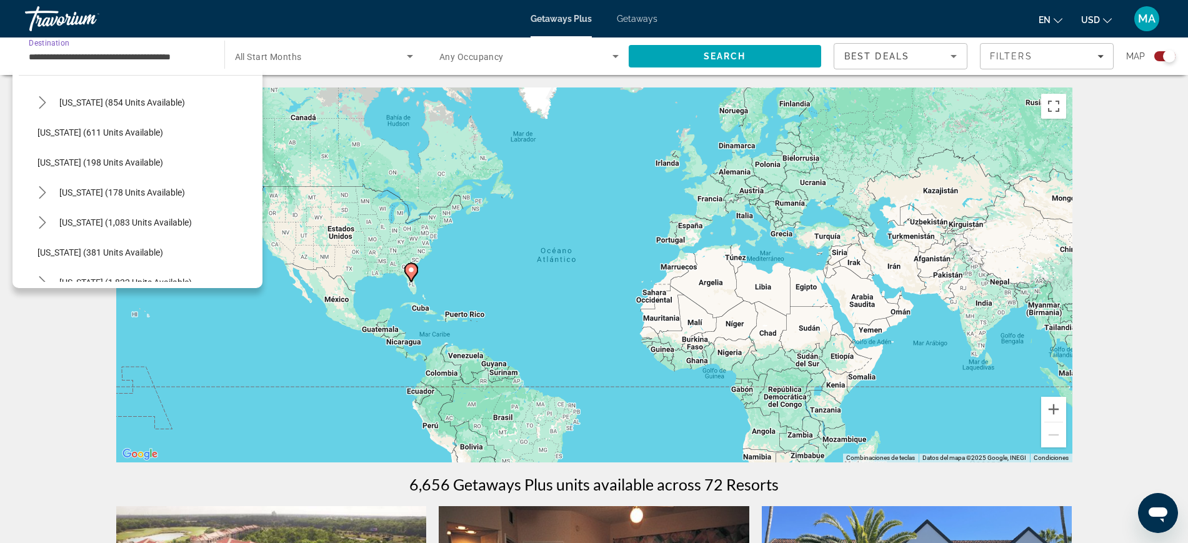
scroll to position [898, 0]
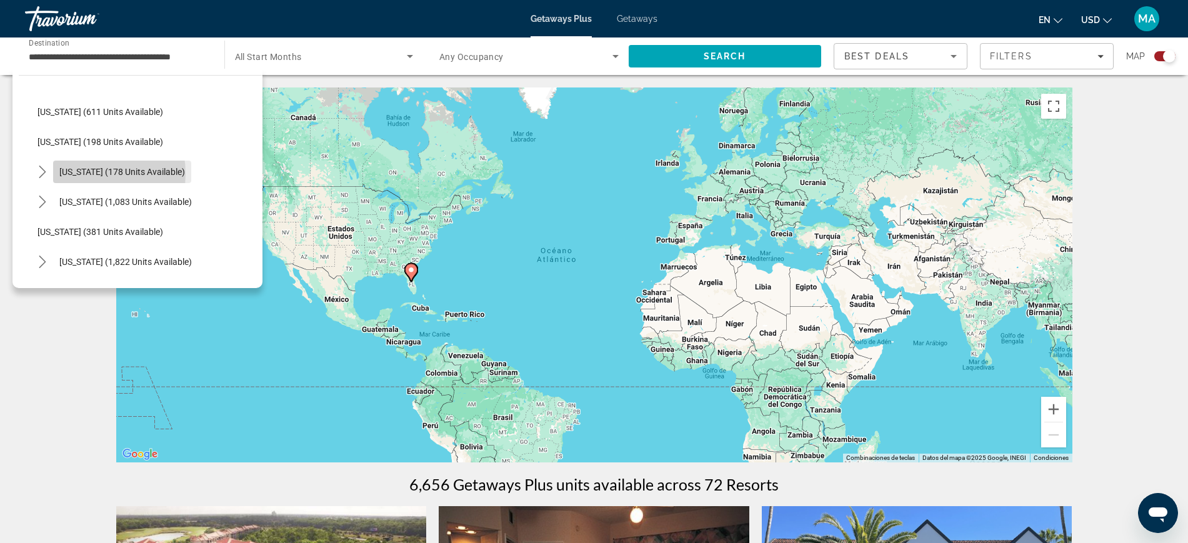
click at [82, 174] on span "[US_STATE] (178 units available)" at bounding box center [122, 172] width 126 height 10
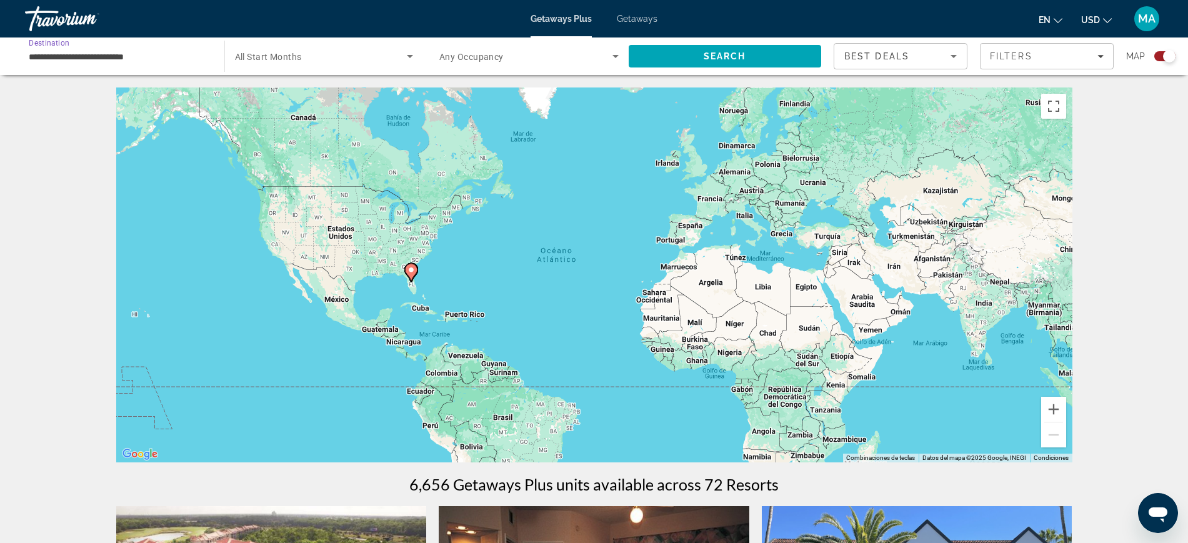
click at [107, 59] on input "**********" at bounding box center [118, 56] width 179 height 15
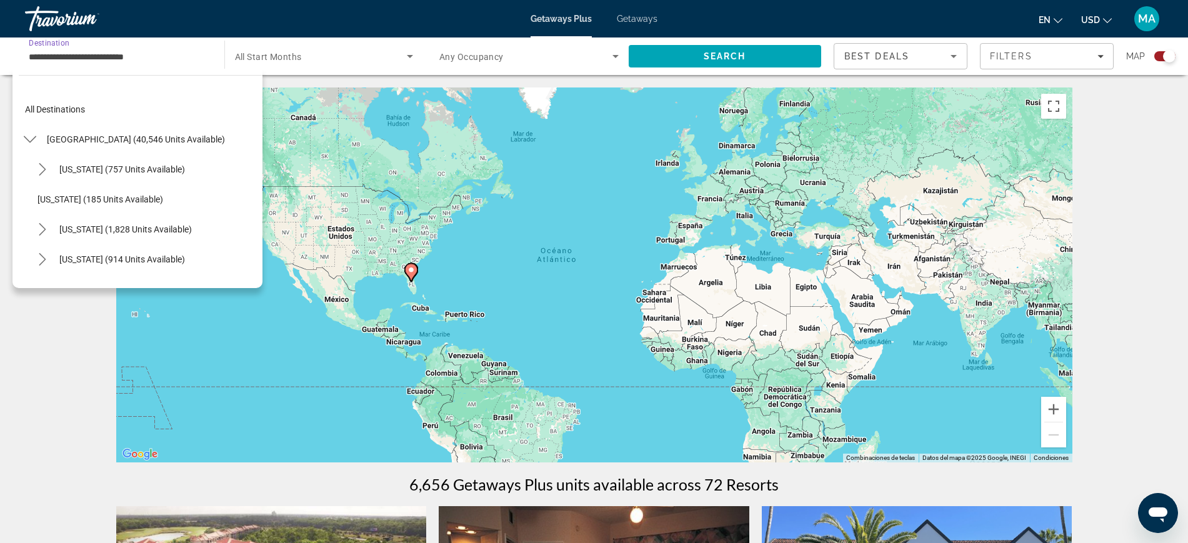
scroll to position [885, 0]
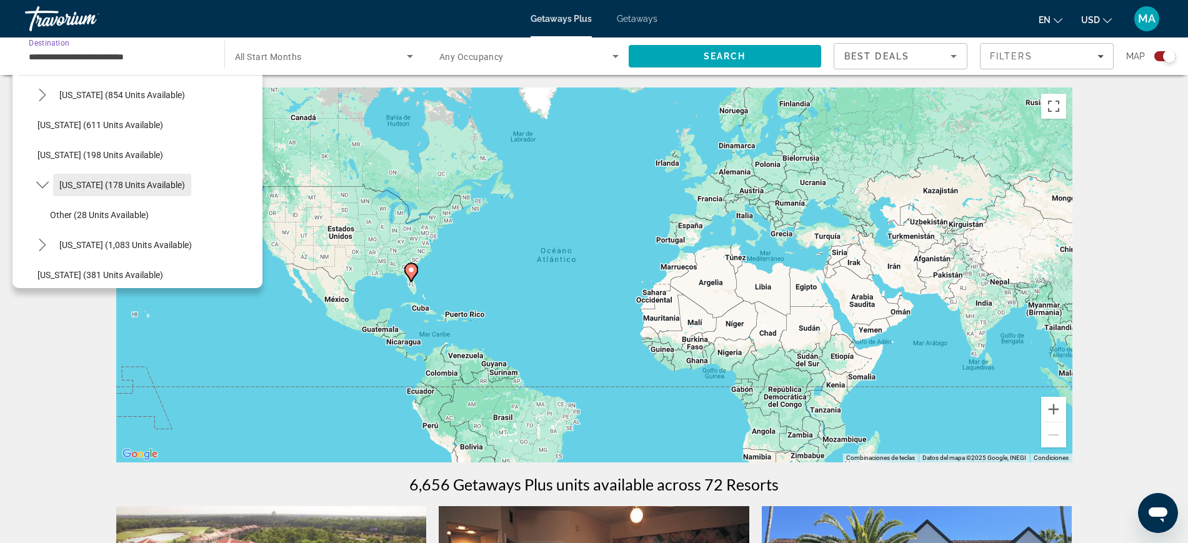
click at [101, 183] on span "[US_STATE] (178 units available)" at bounding box center [122, 185] width 126 height 10
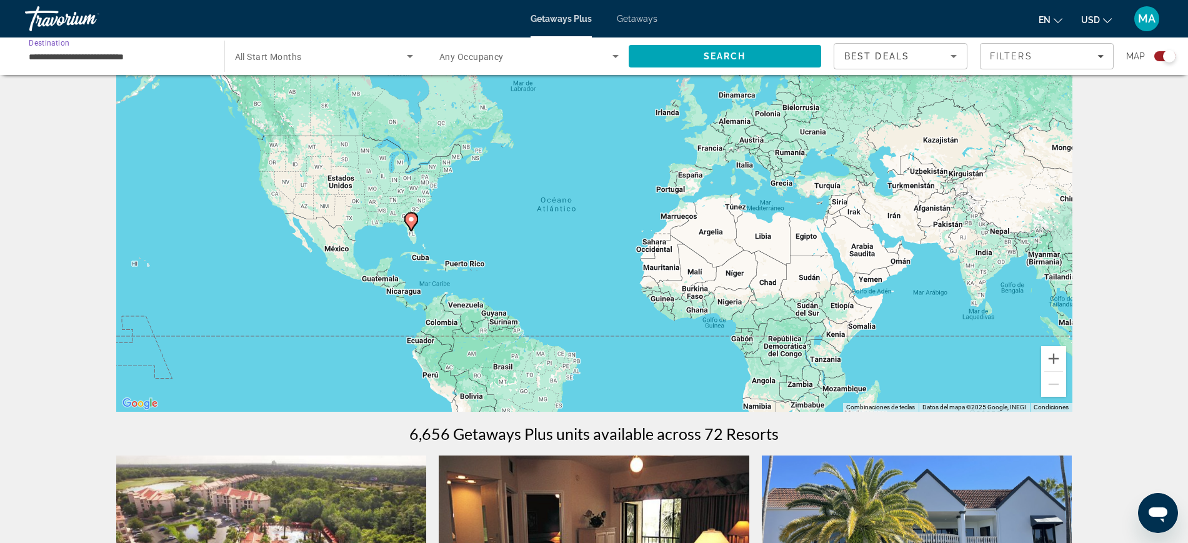
scroll to position [0, 0]
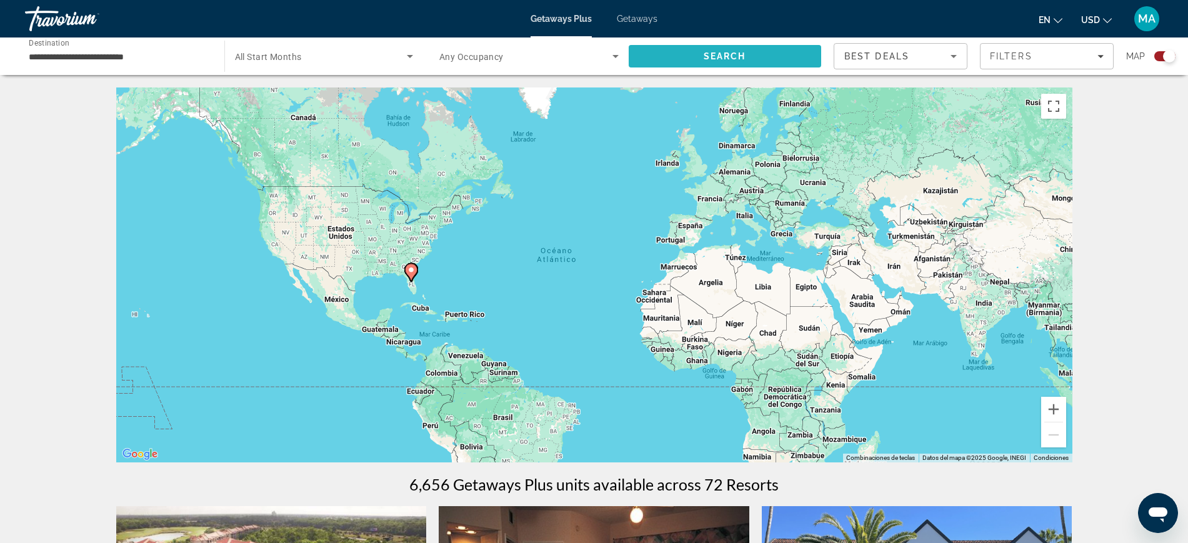
click at [778, 63] on span "Search" at bounding box center [725, 56] width 193 height 30
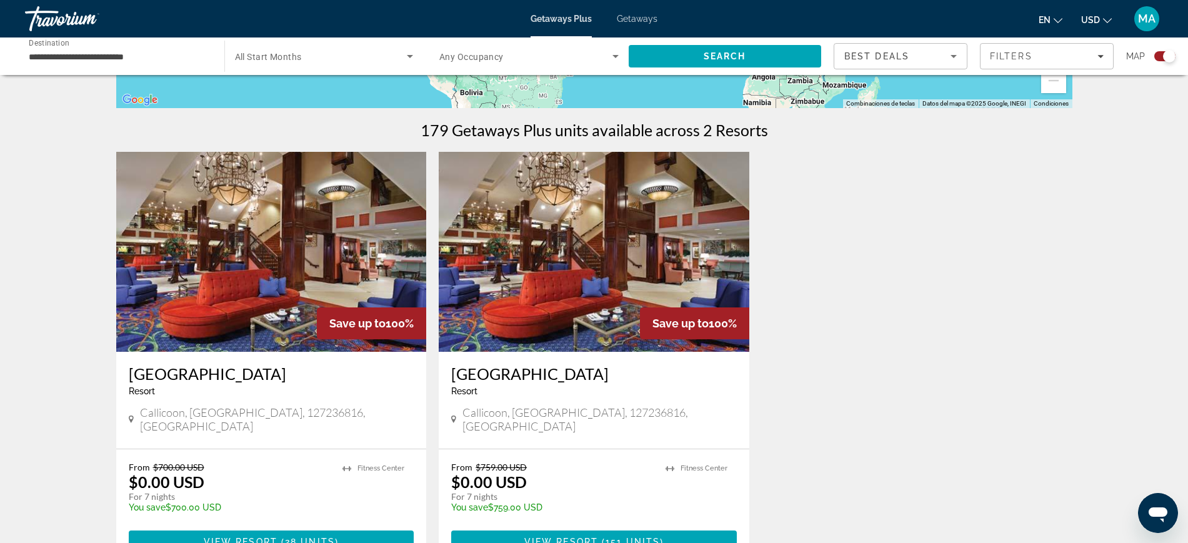
scroll to position [391, 0]
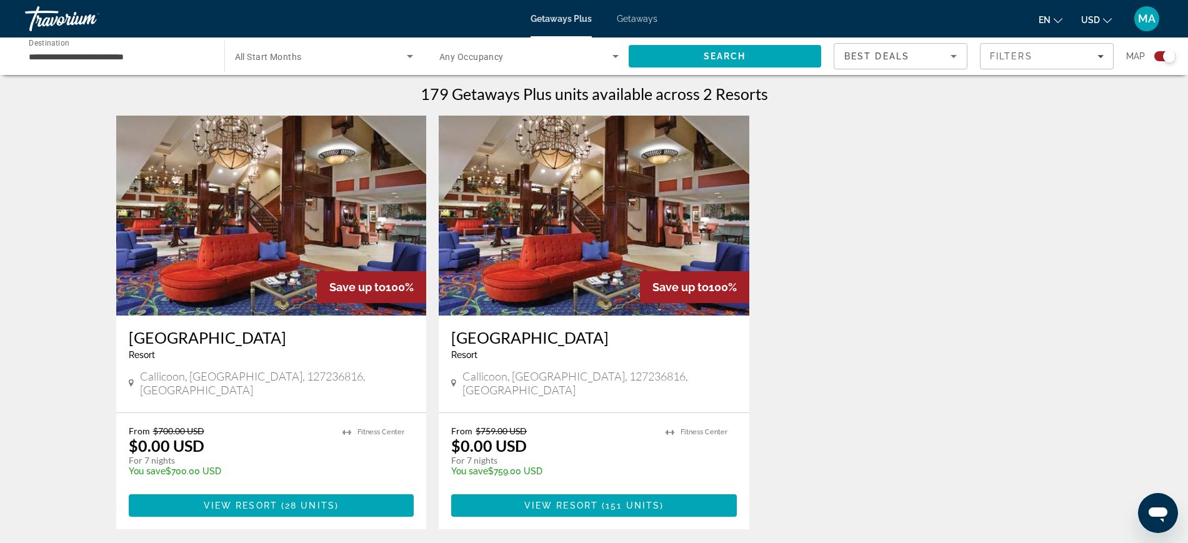
click at [136, 64] on div "**********" at bounding box center [118, 57] width 179 height 36
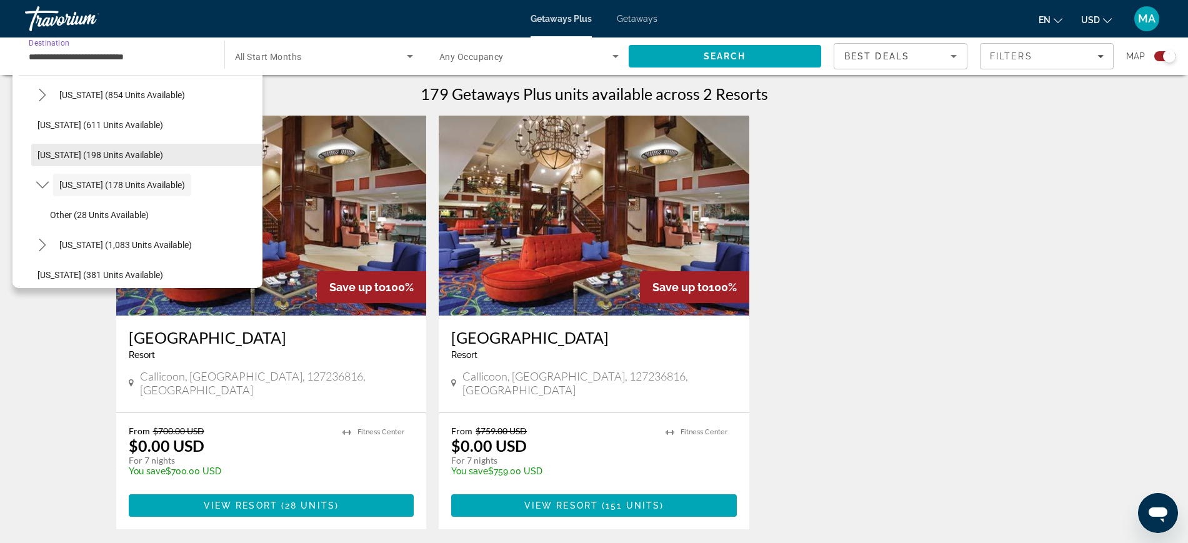
scroll to position [813, 0]
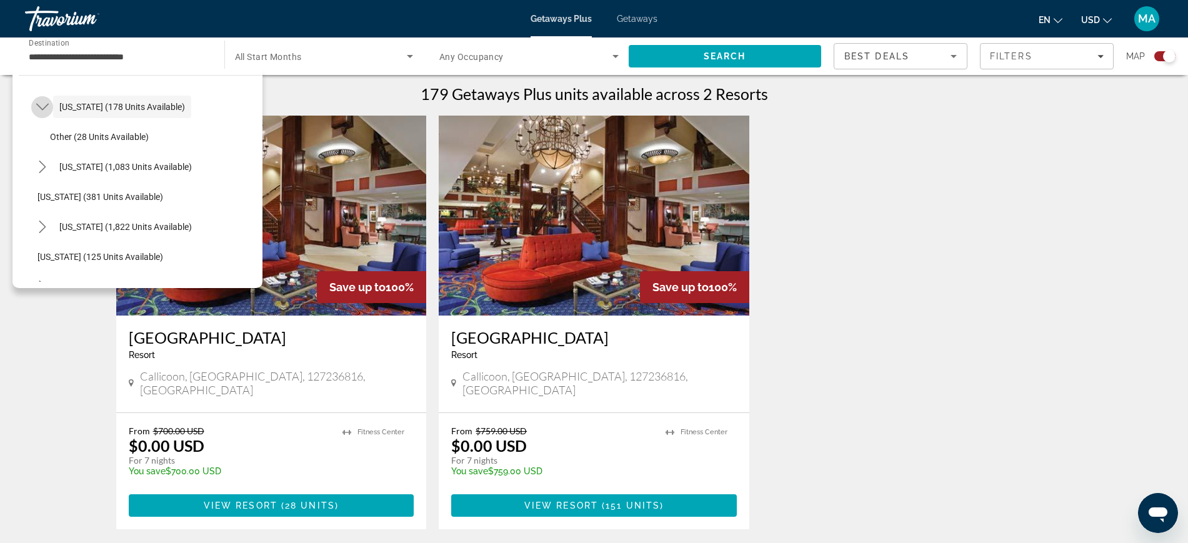
click at [41, 105] on icon "Toggle New York (178 units available) submenu" at bounding box center [42, 107] width 13 height 13
click at [46, 194] on icon "Toggle Pennsylvania (1,822 units available) submenu" at bounding box center [42, 197] width 13 height 13
click at [29, 165] on icon "Toggle Canada (2,622 units available) submenu" at bounding box center [30, 166] width 13 height 13
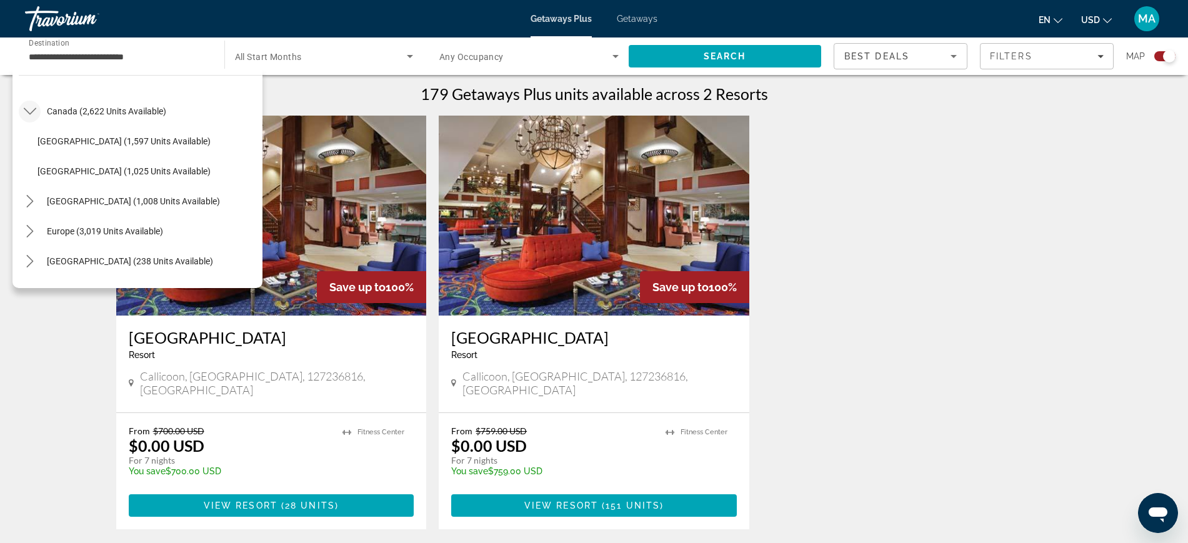
scroll to position [1282, 0]
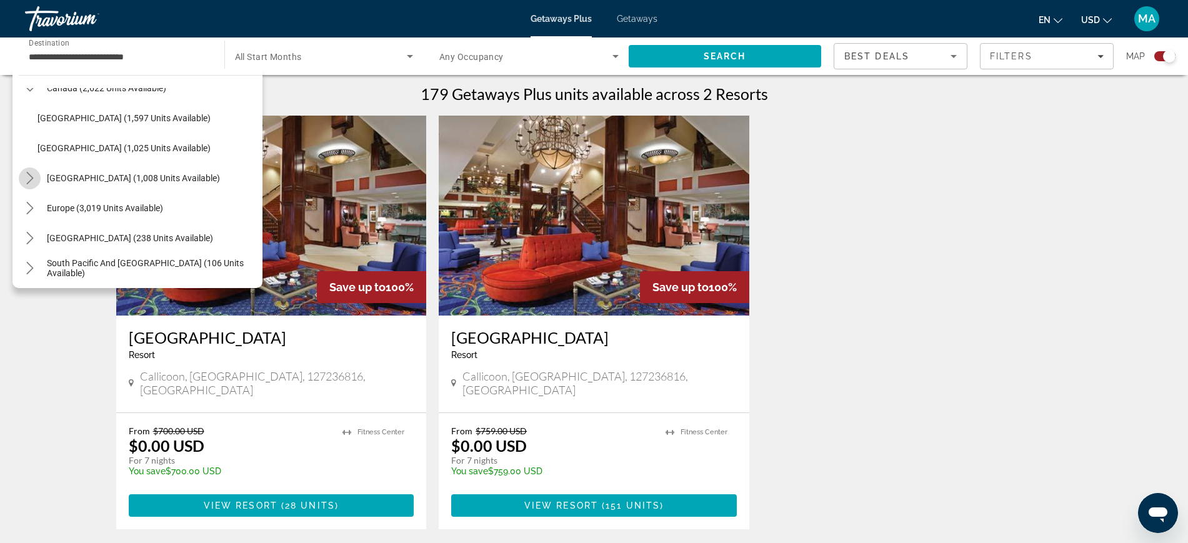
click at [31, 169] on mat-icon "Toggle Caribbean & Atlantic Islands (1,008 units available) submenu" at bounding box center [30, 179] width 22 height 22
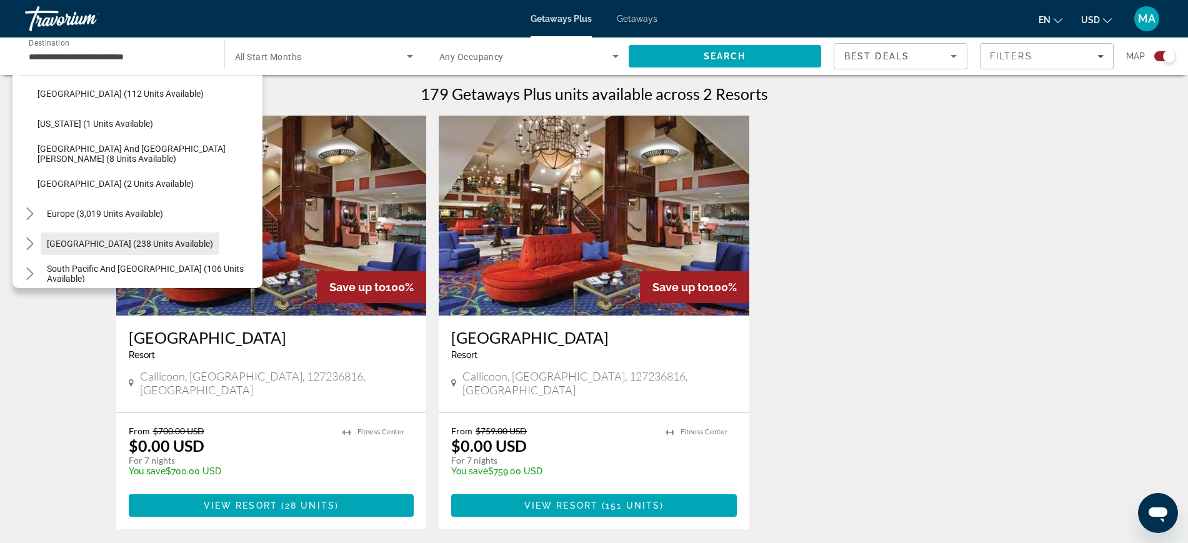
scroll to position [1513, 0]
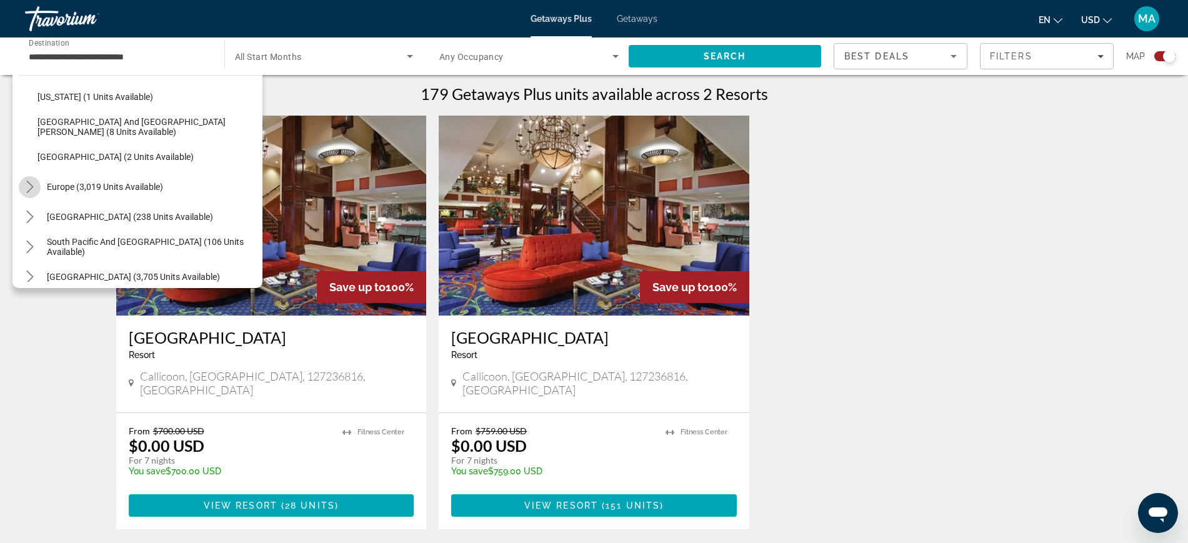
click at [33, 184] on icon "Toggle Europe (3,019 units available) submenu" at bounding box center [30, 187] width 13 height 13
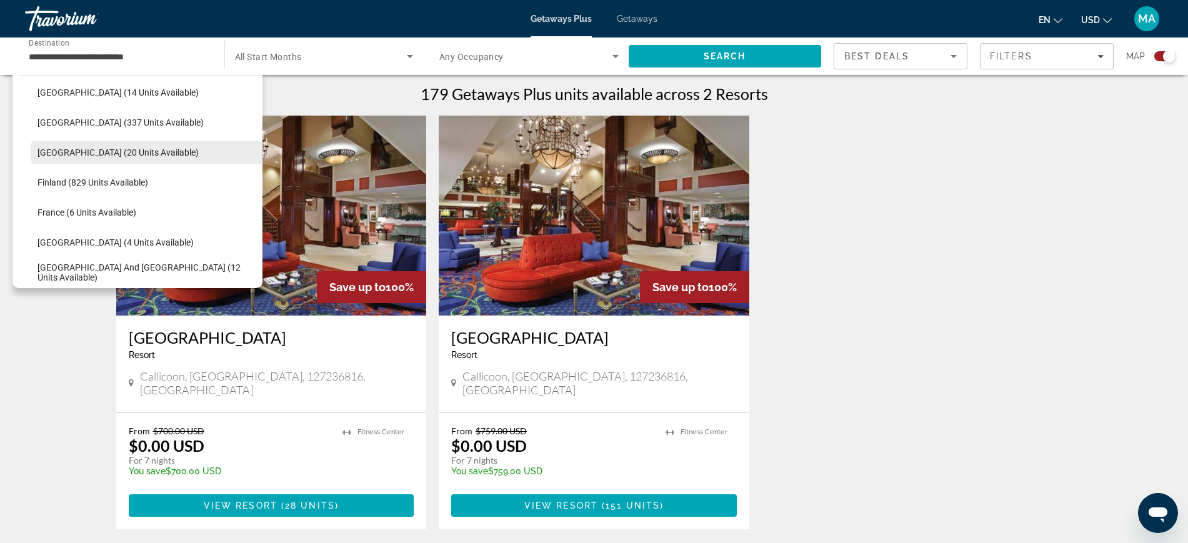
scroll to position [1675, 0]
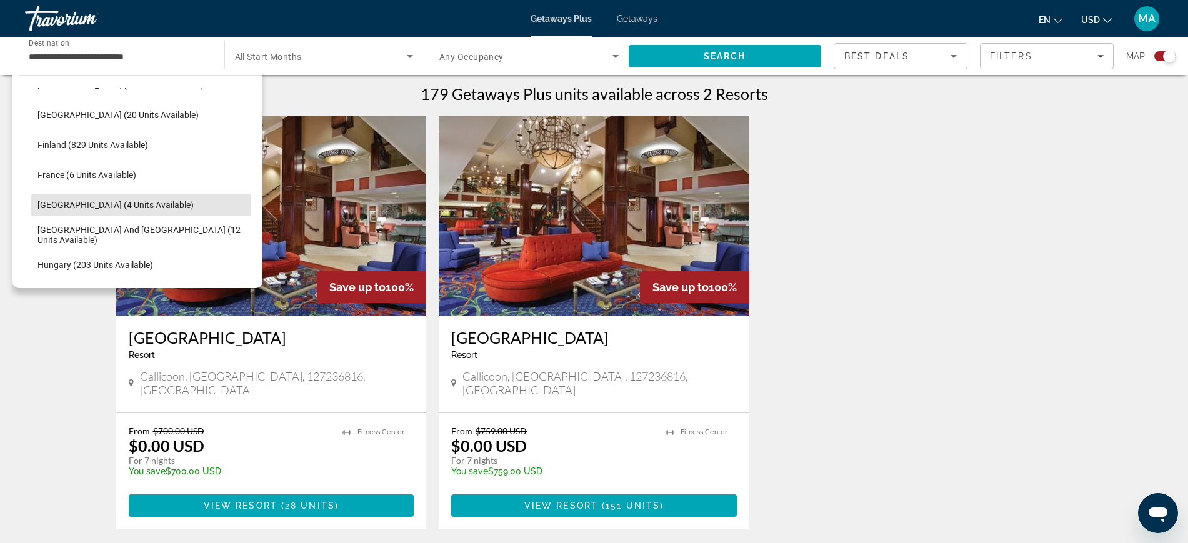
click at [127, 205] on span "[GEOGRAPHIC_DATA] (4 units available)" at bounding box center [116, 205] width 156 height 10
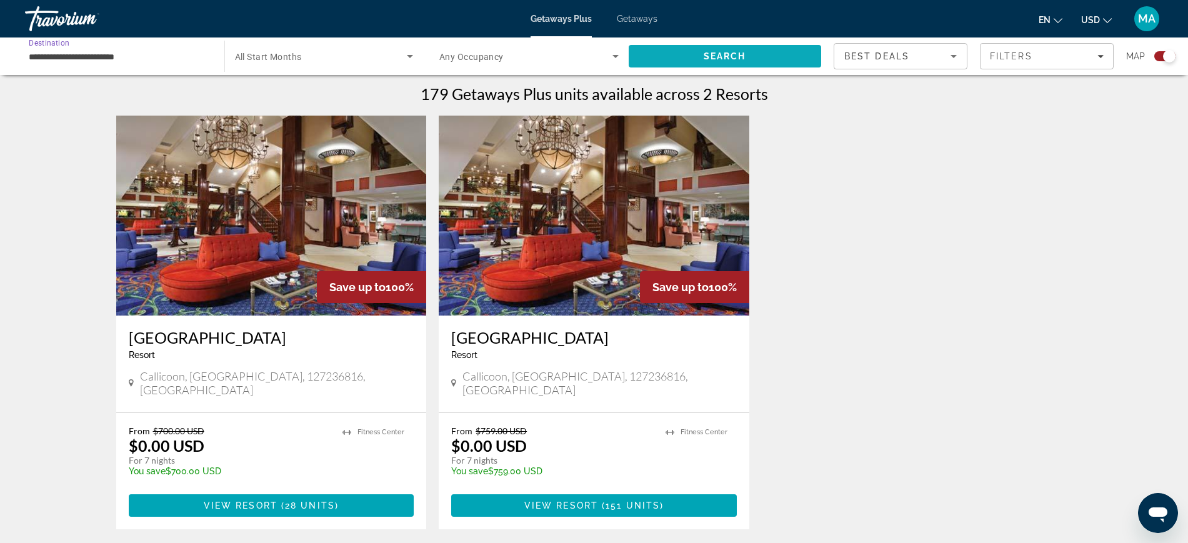
click at [701, 54] on span "Search" at bounding box center [725, 56] width 193 height 30
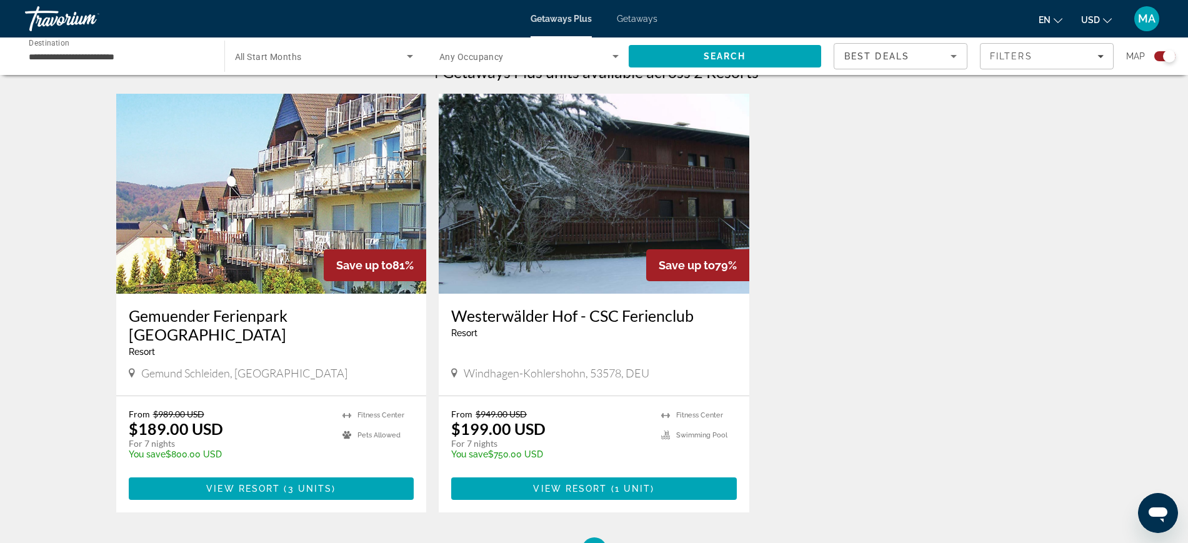
scroll to position [313, 0]
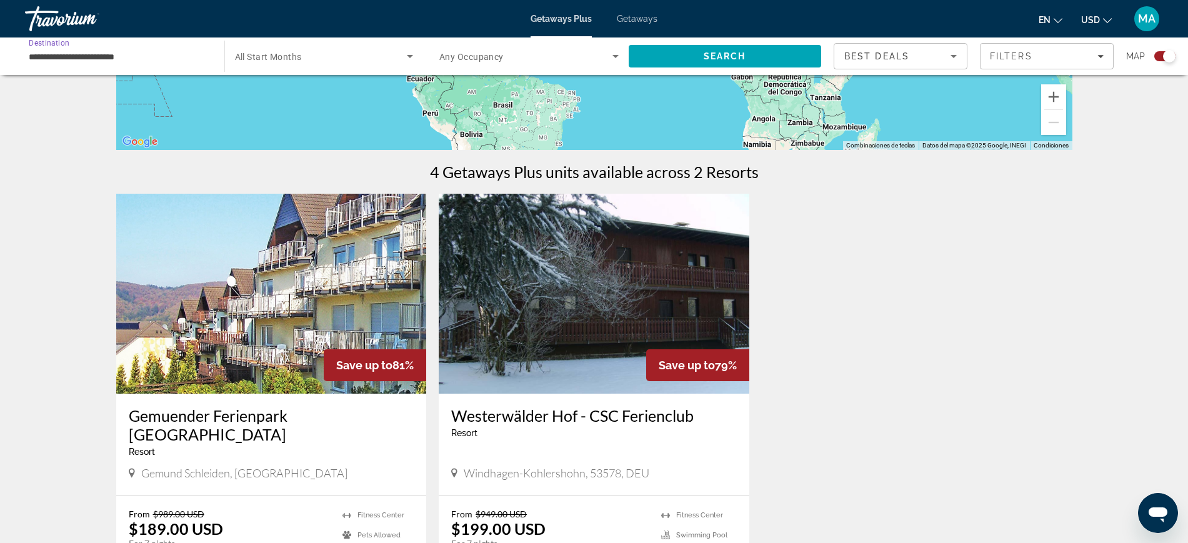
click at [52, 53] on input "**********" at bounding box center [118, 56] width 179 height 15
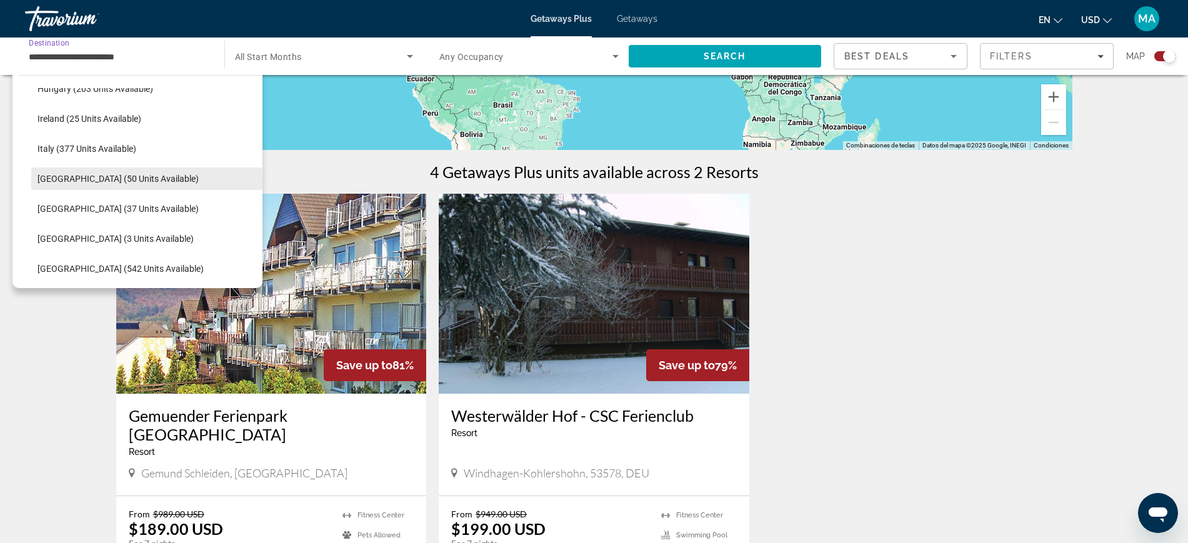
scroll to position [489, 0]
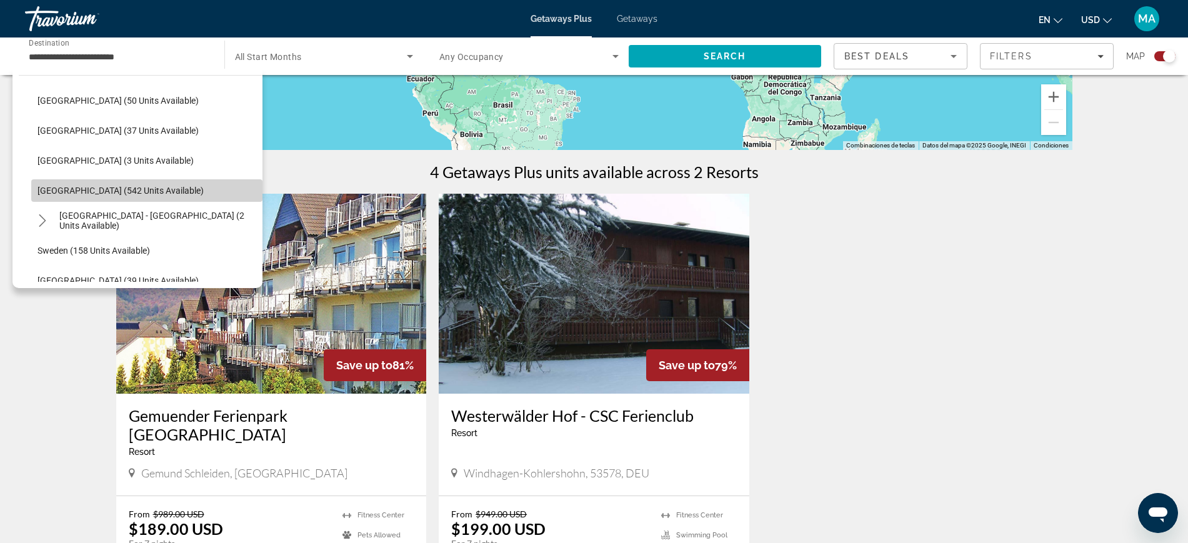
click at [159, 194] on span "Select destination: Spain (542 units available)" at bounding box center [146, 191] width 231 height 30
type input "**********"
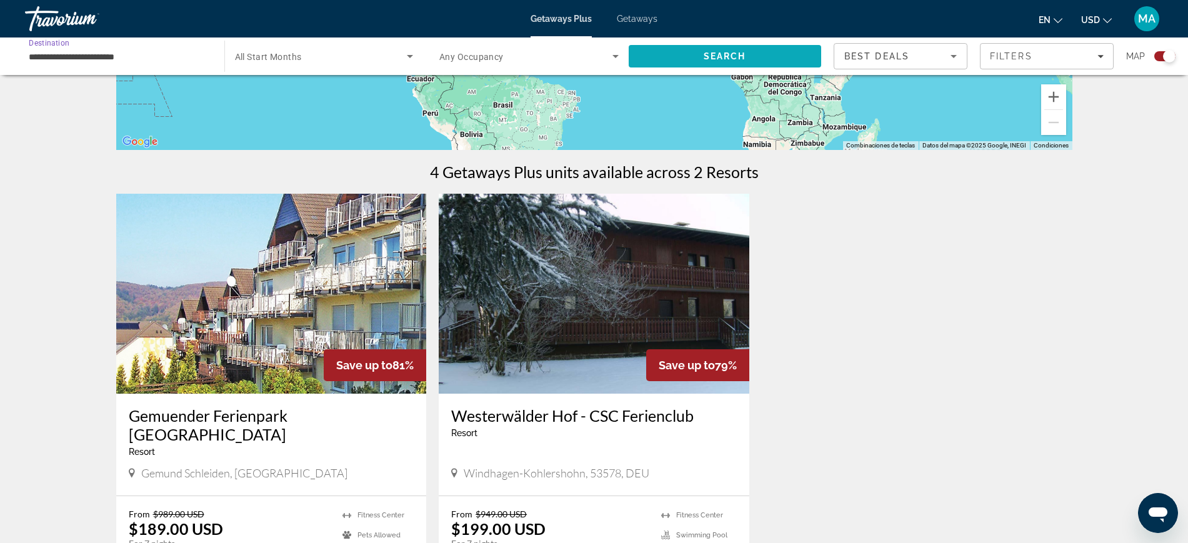
click at [675, 62] on span "Search" at bounding box center [725, 56] width 193 height 30
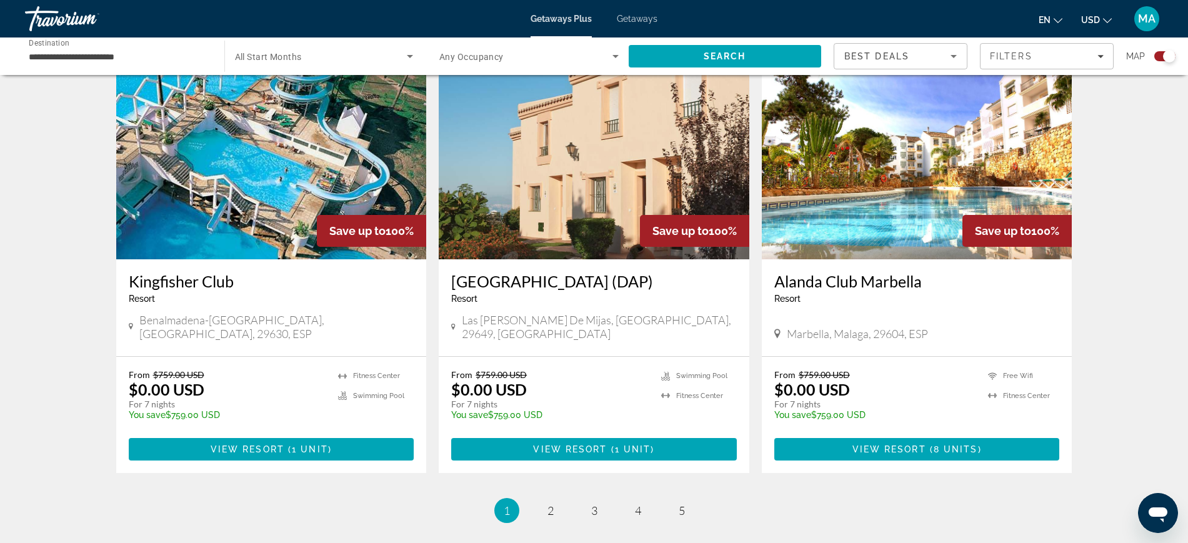
scroll to position [1886, 0]
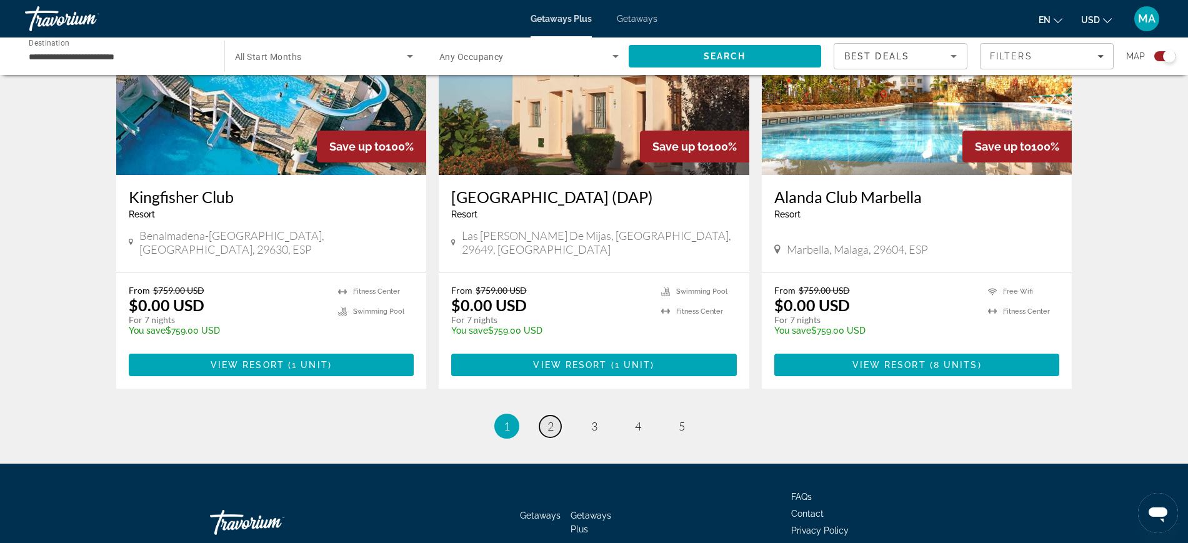
click at [545, 416] on link "page 2" at bounding box center [551, 427] width 22 height 22
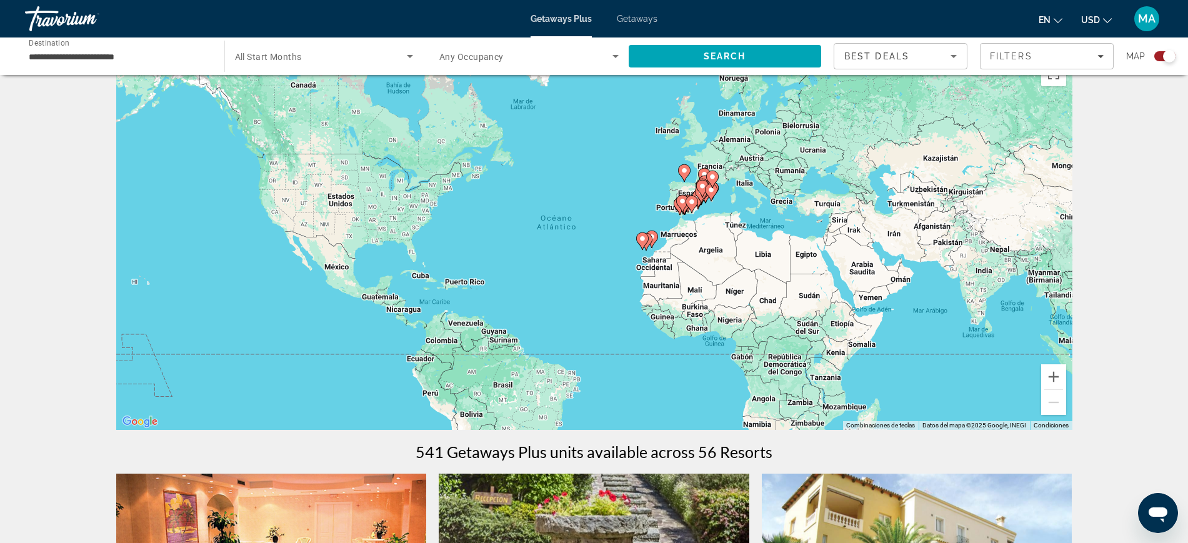
scroll to position [29, 0]
